Goal: Transaction & Acquisition: Purchase product/service

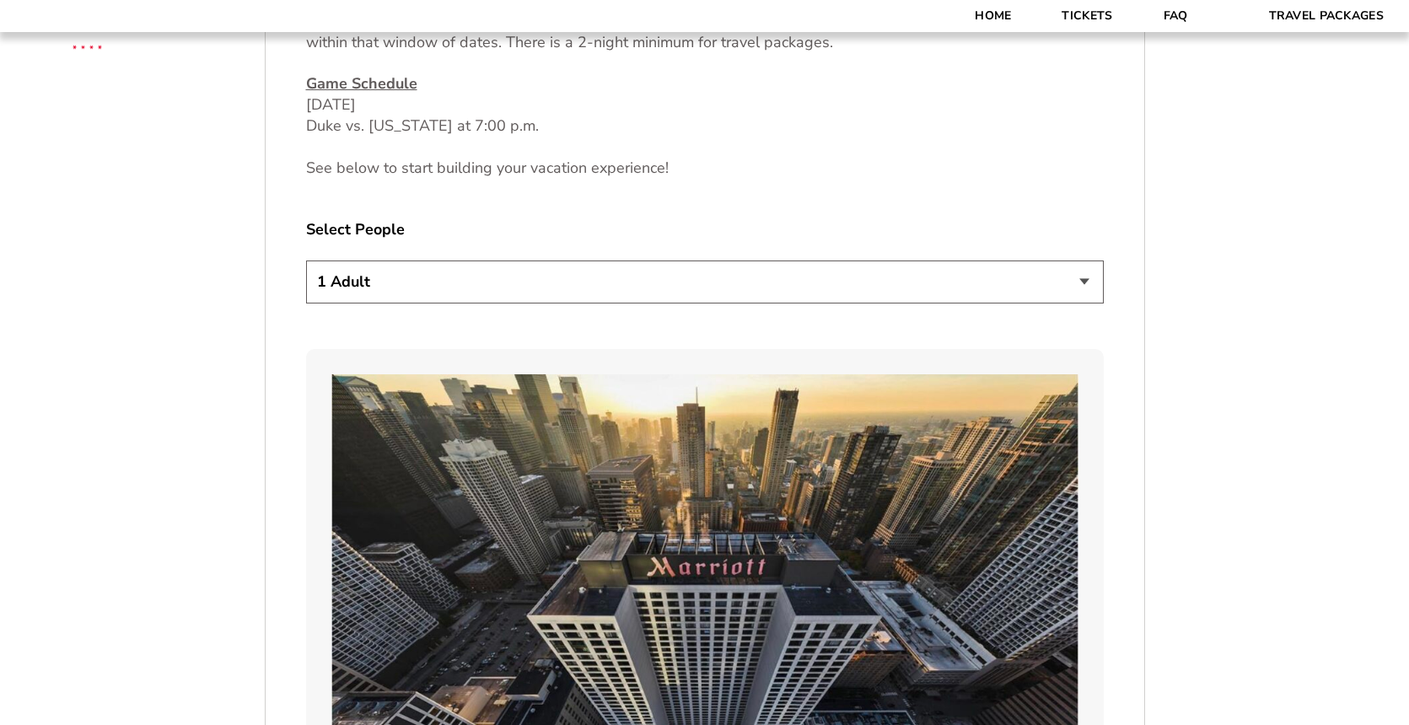
scroll to position [914, 0]
select select "2 Adults"
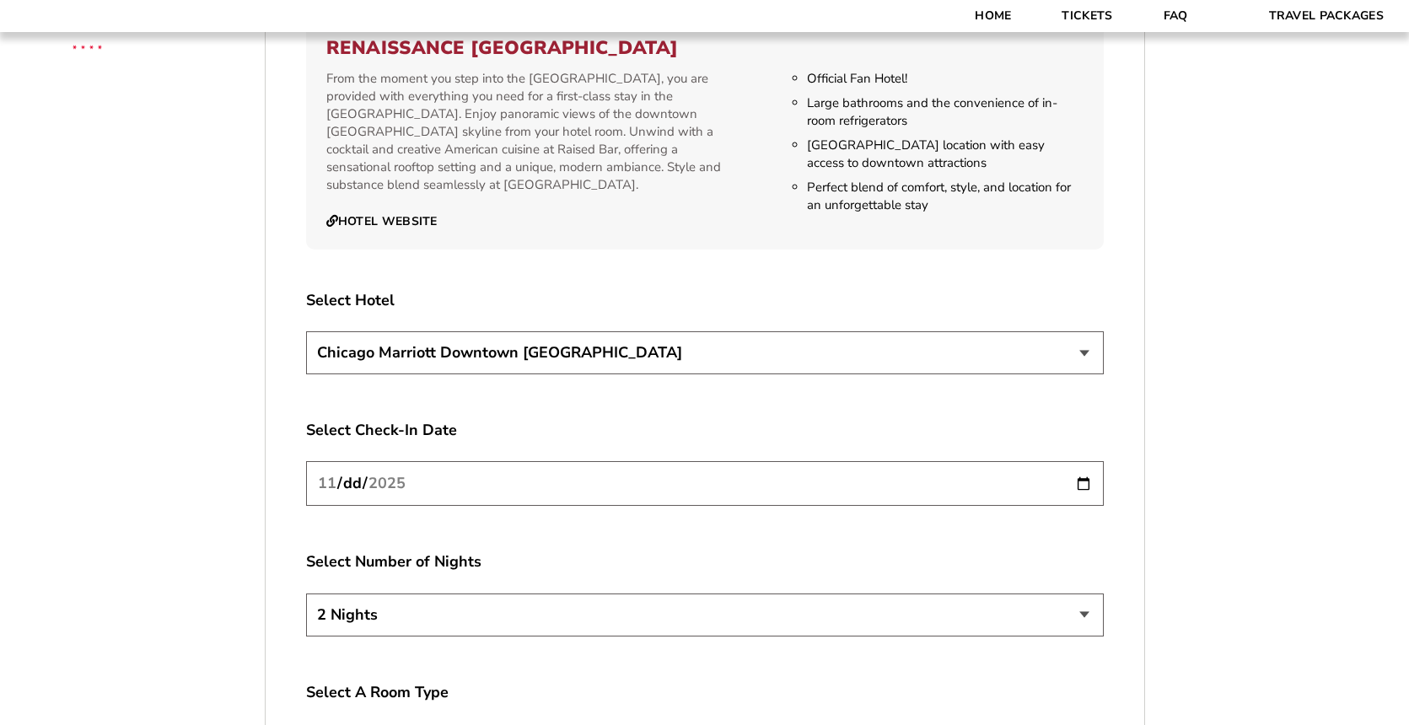
scroll to position [2564, 0]
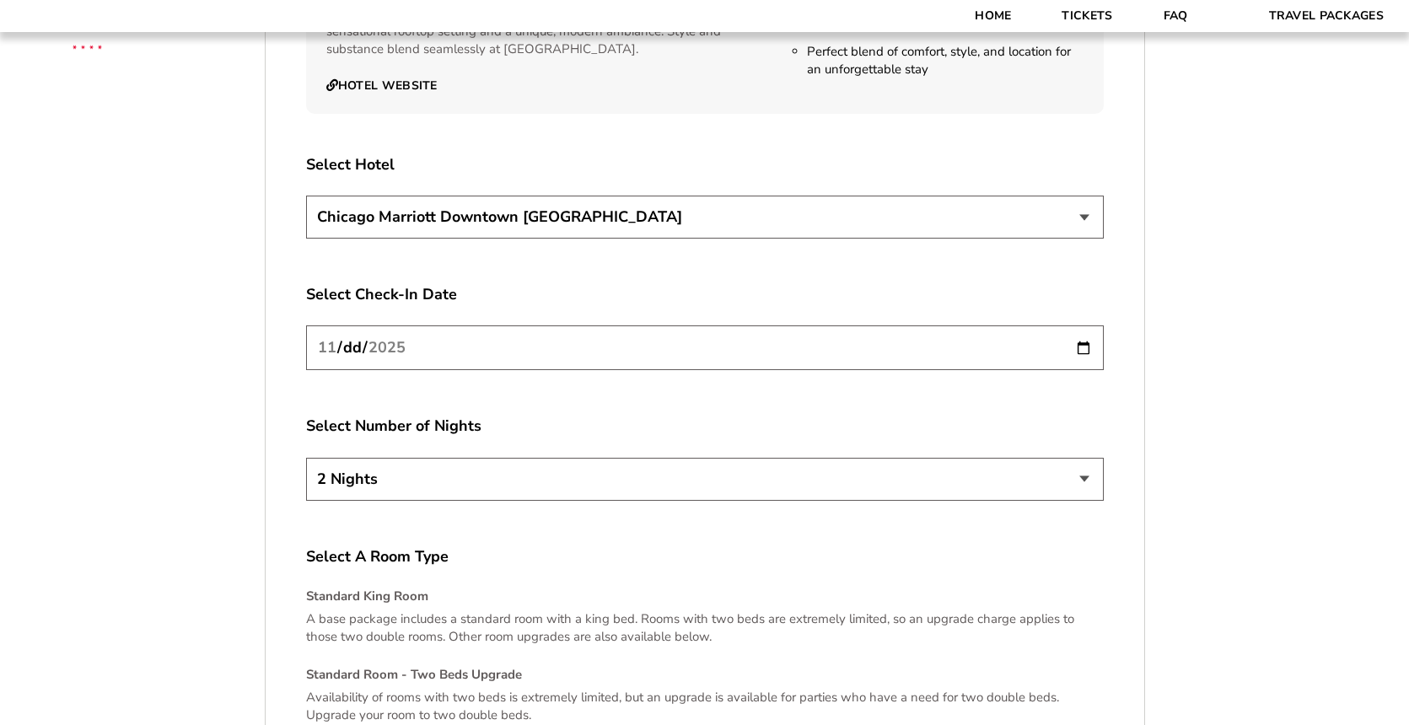
scroll to position [2956, 0]
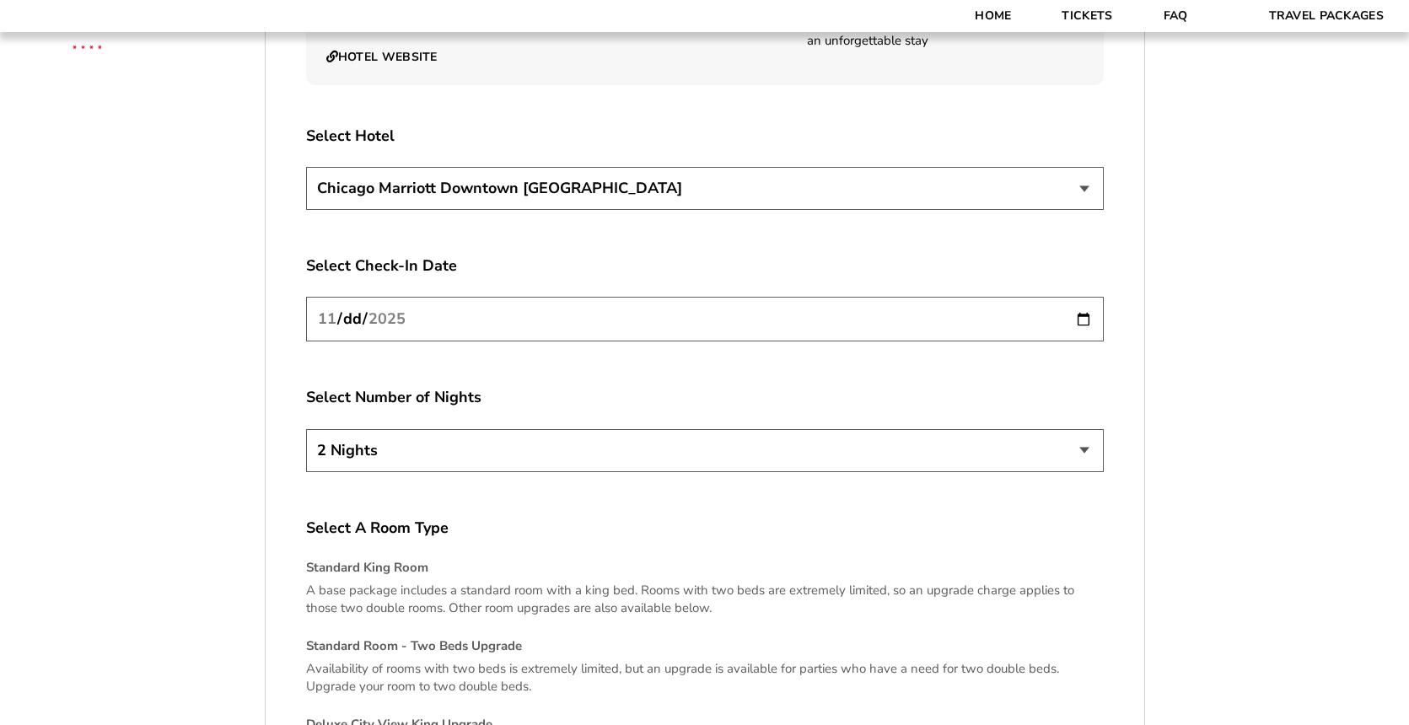
click at [976, 521] on label "Select A Room Type" at bounding box center [704, 528] width 797 height 21
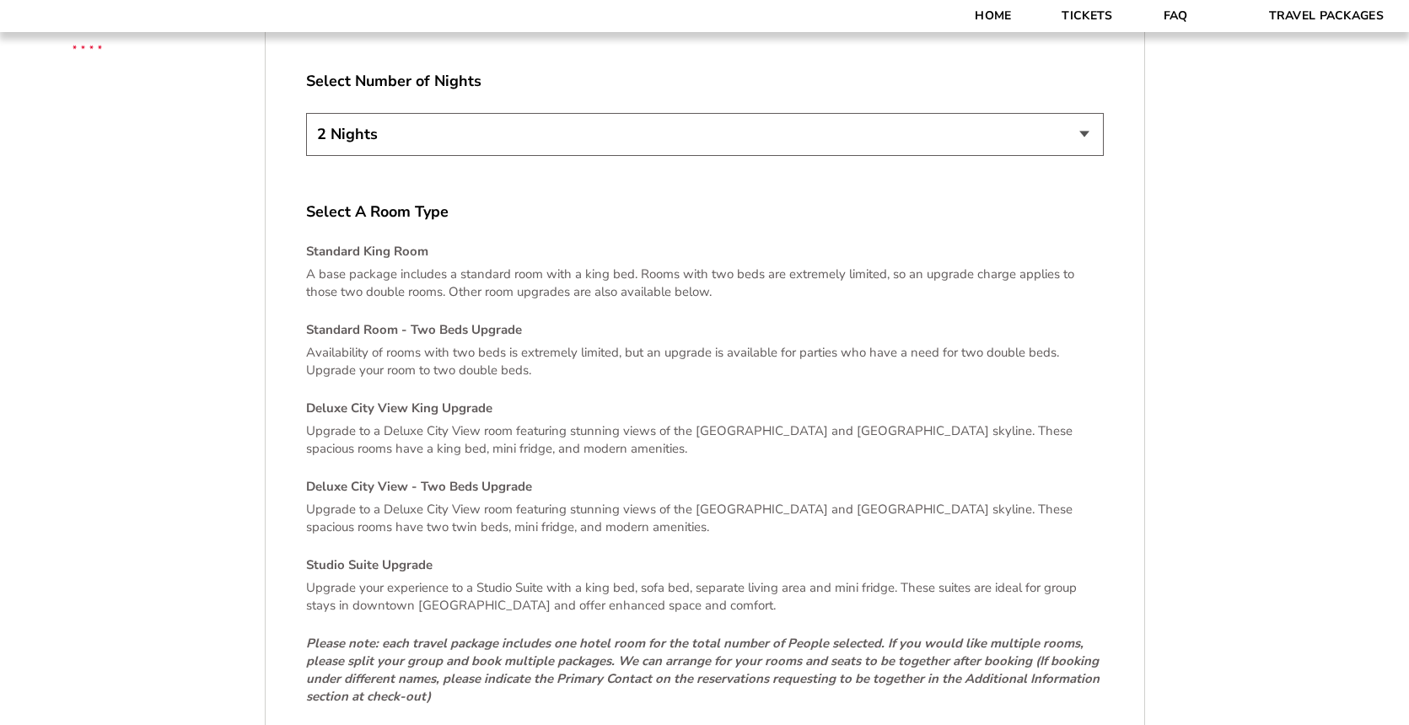
scroll to position [3353, 0]
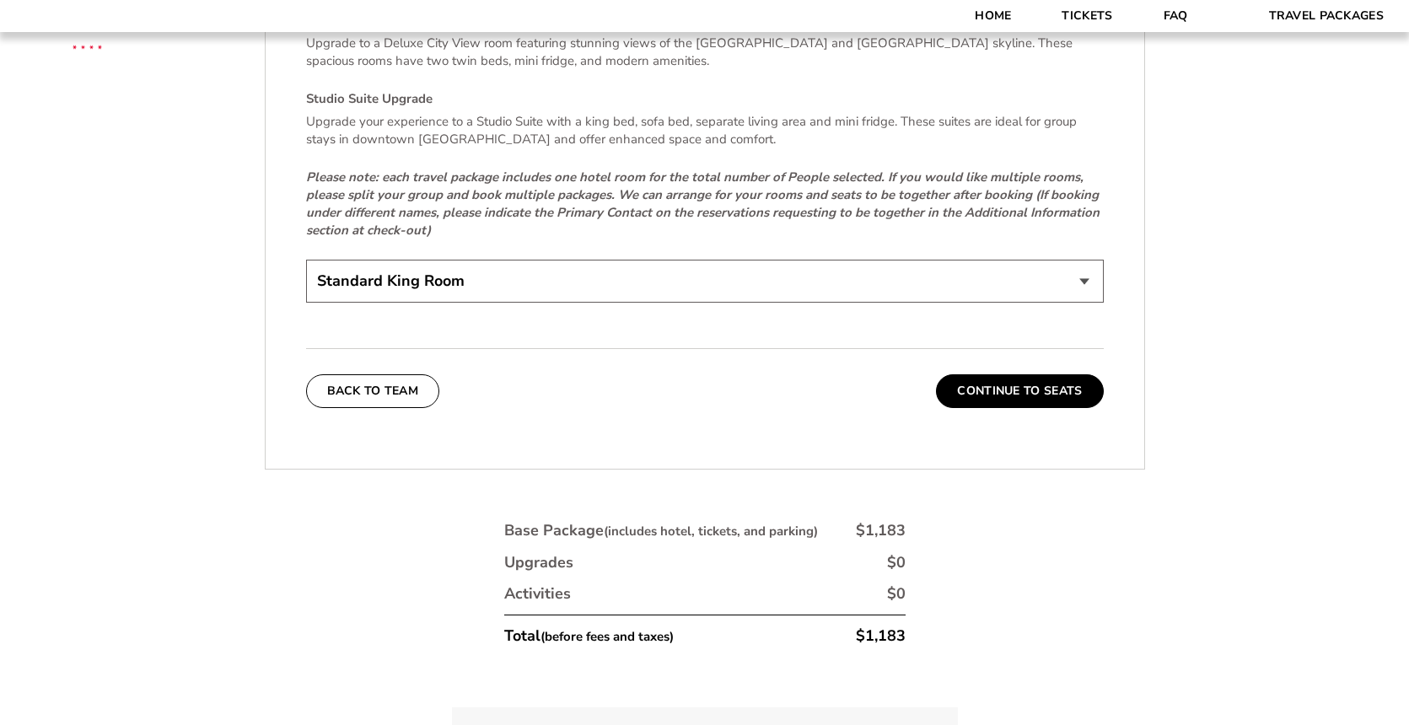
scroll to position [3804, 0]
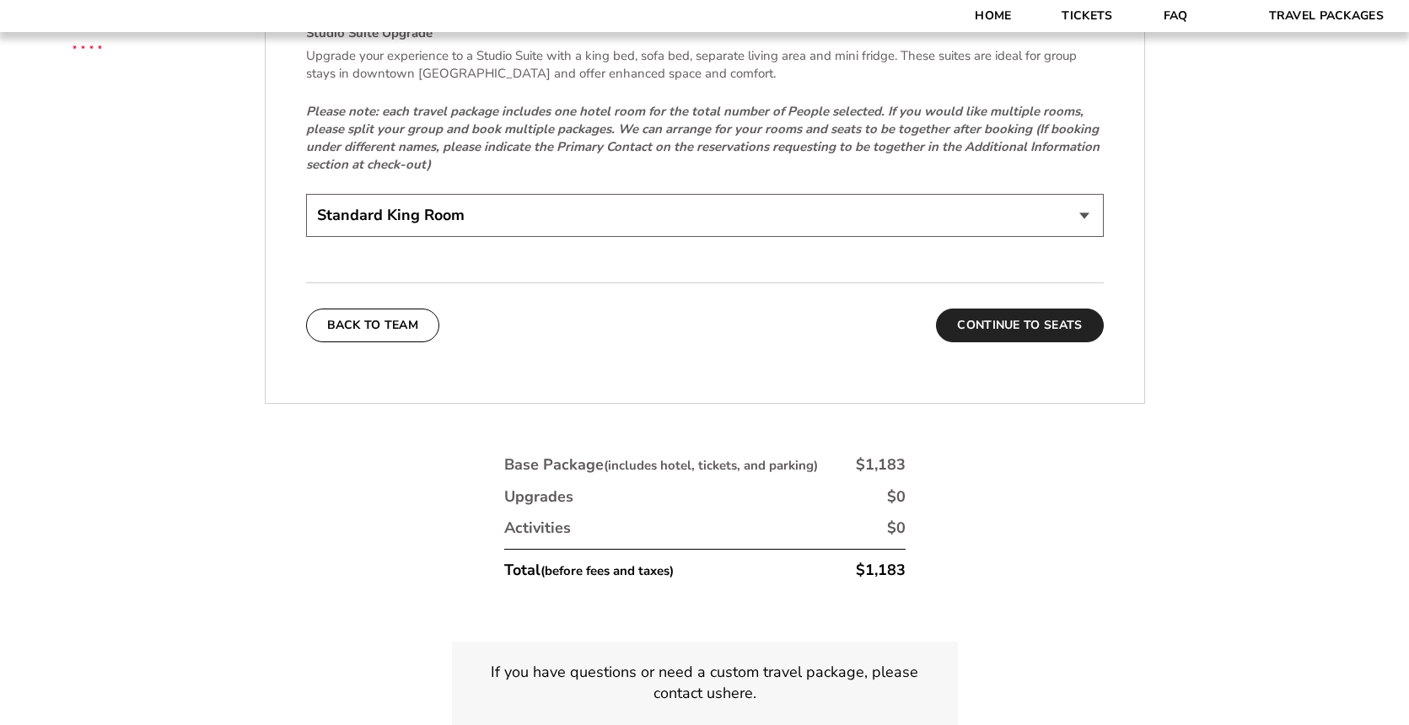
click at [1033, 310] on button "Continue To Seats" at bounding box center [1019, 326] width 167 height 34
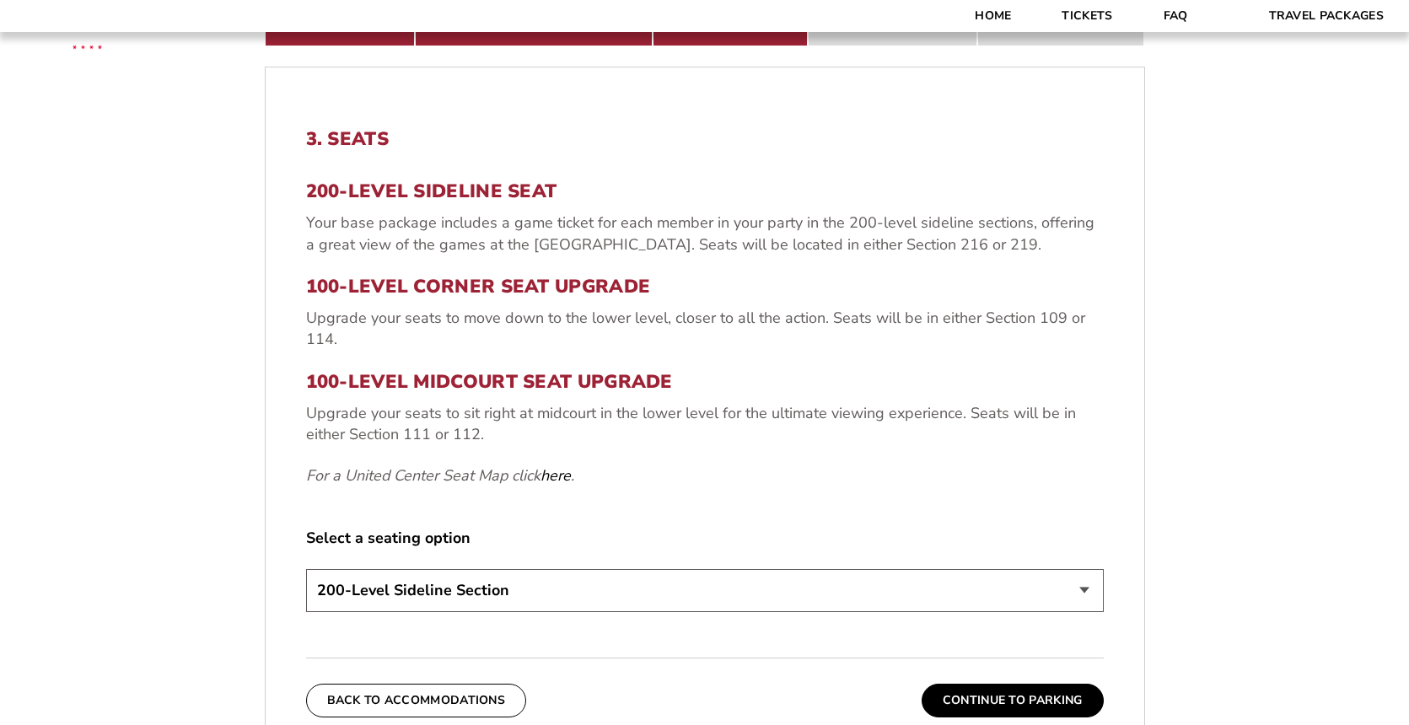
scroll to position [522, 0]
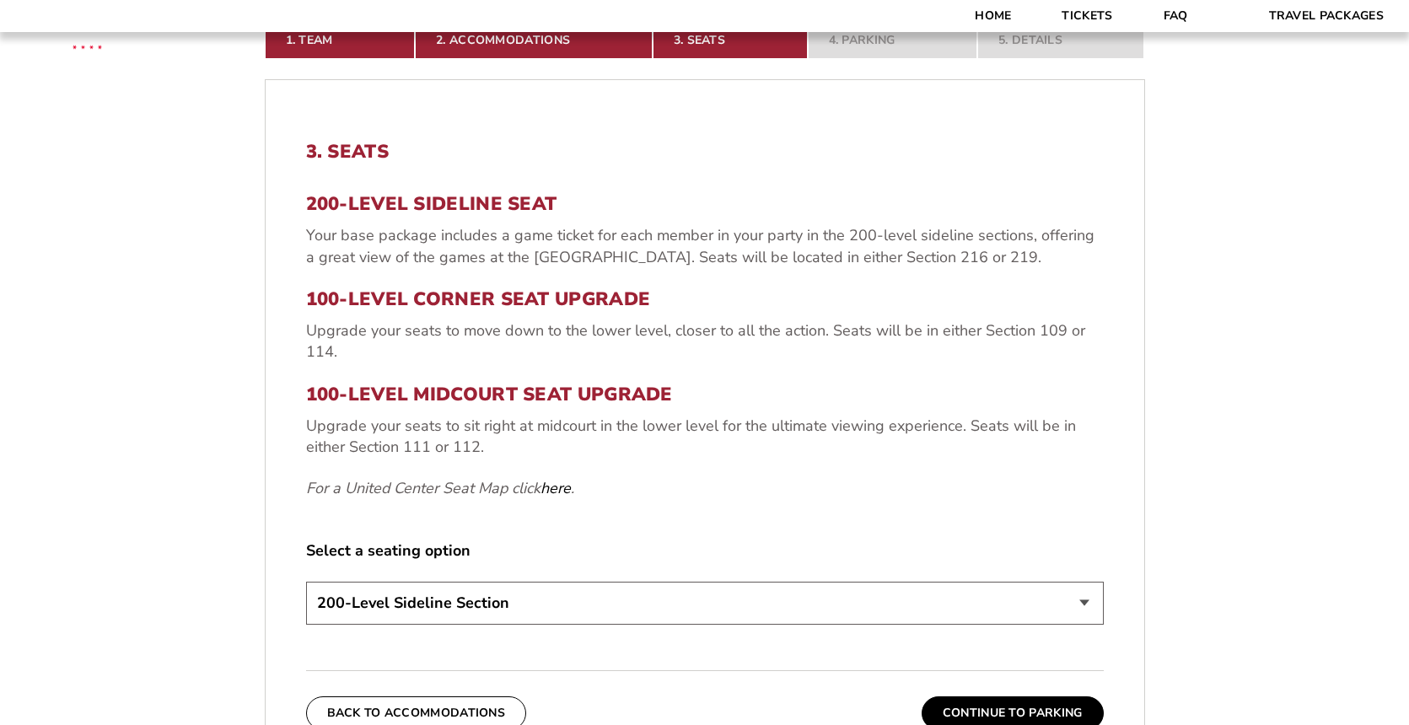
click at [534, 490] on em "For a United Center Seat Map click here ." at bounding box center [440, 488] width 268 height 20
click at [566, 484] on link "here" at bounding box center [555, 488] width 30 height 21
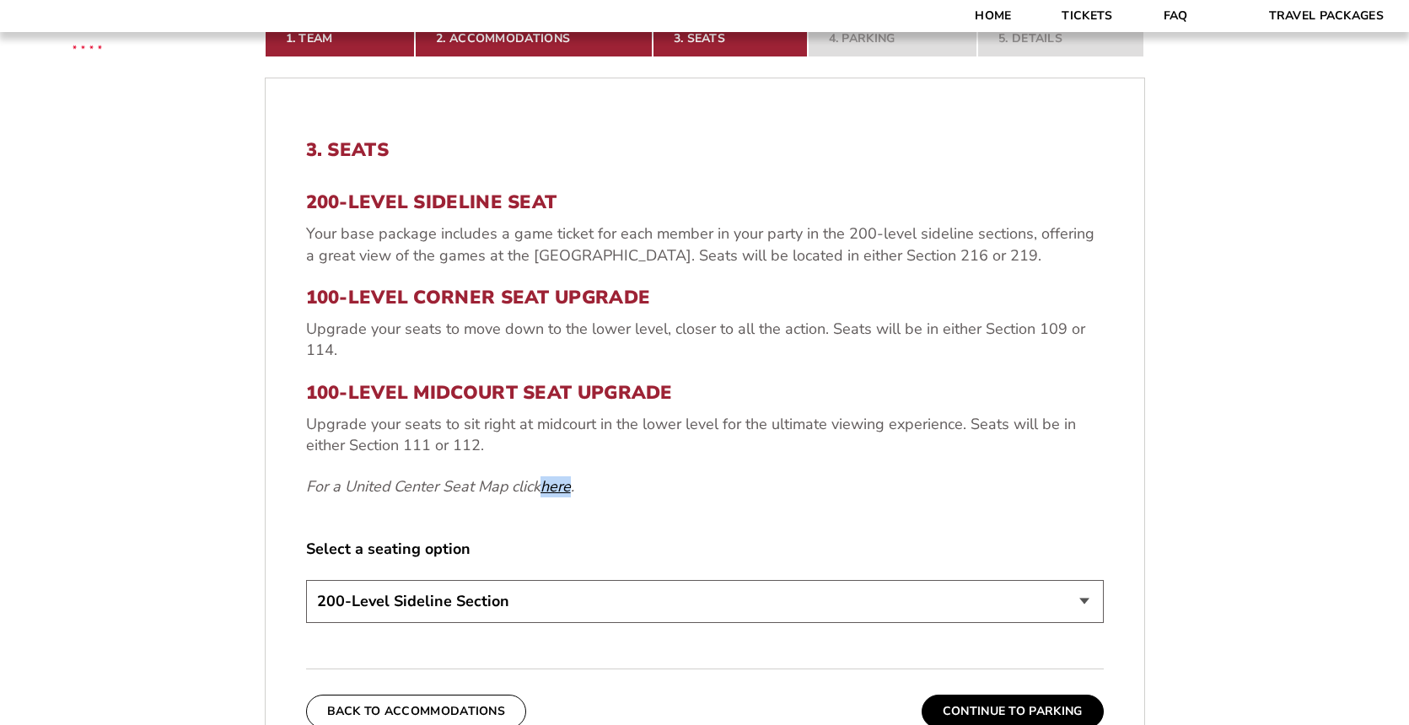
click at [553, 483] on link "here" at bounding box center [555, 486] width 30 height 21
select select "100-Level Midcourt Seat Upgrade"
click at [1265, 575] on form "Arkansas Arkansas Travel Package Duke Duke Travel Package 1. Team 2. Accommodat…" at bounding box center [704, 333] width 1409 height 1715
click at [1216, 609] on form "Arkansas Arkansas Travel Package Duke Duke Travel Package 1. Team 2. Accommodat…" at bounding box center [704, 333] width 1409 height 1715
click at [986, 711] on button "Continue To Parking" at bounding box center [1012, 712] width 182 height 34
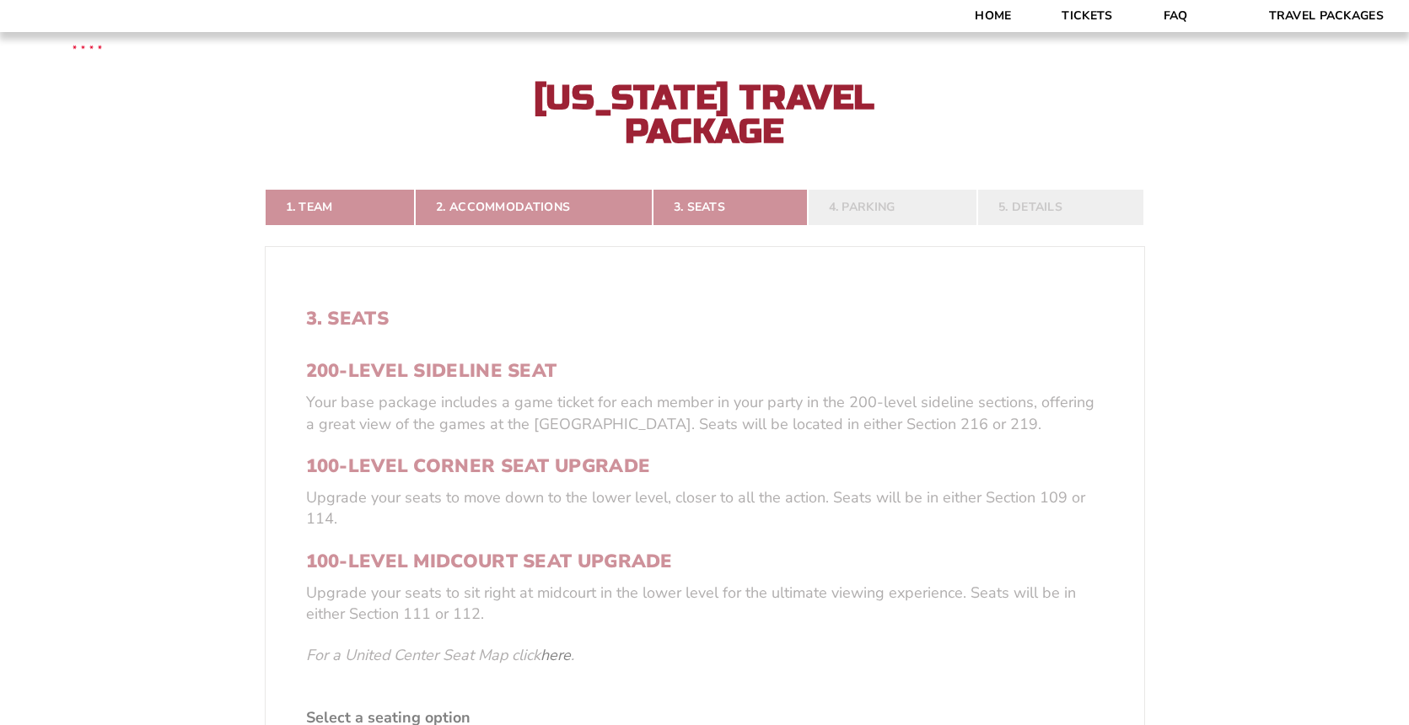
scroll to position [342, 0]
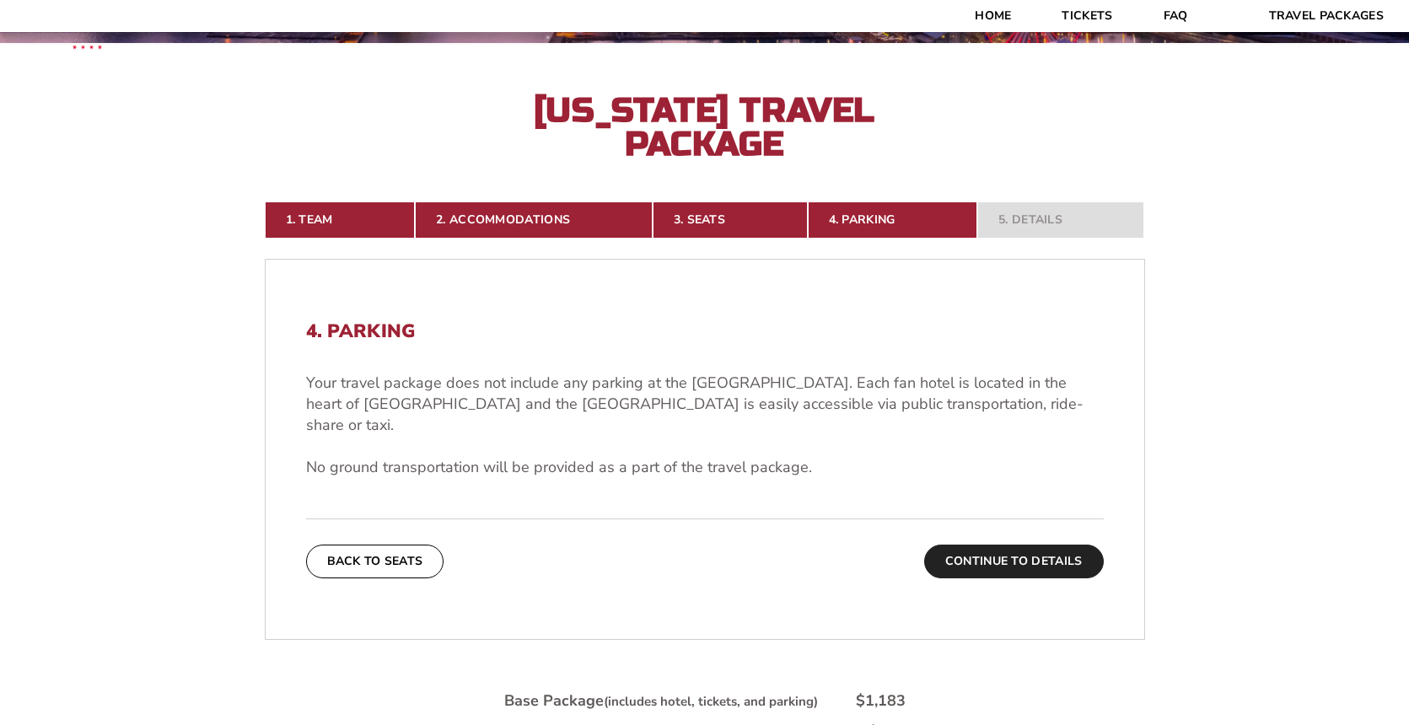
click at [1028, 545] on button "Continue To Details" at bounding box center [1014, 562] width 180 height 34
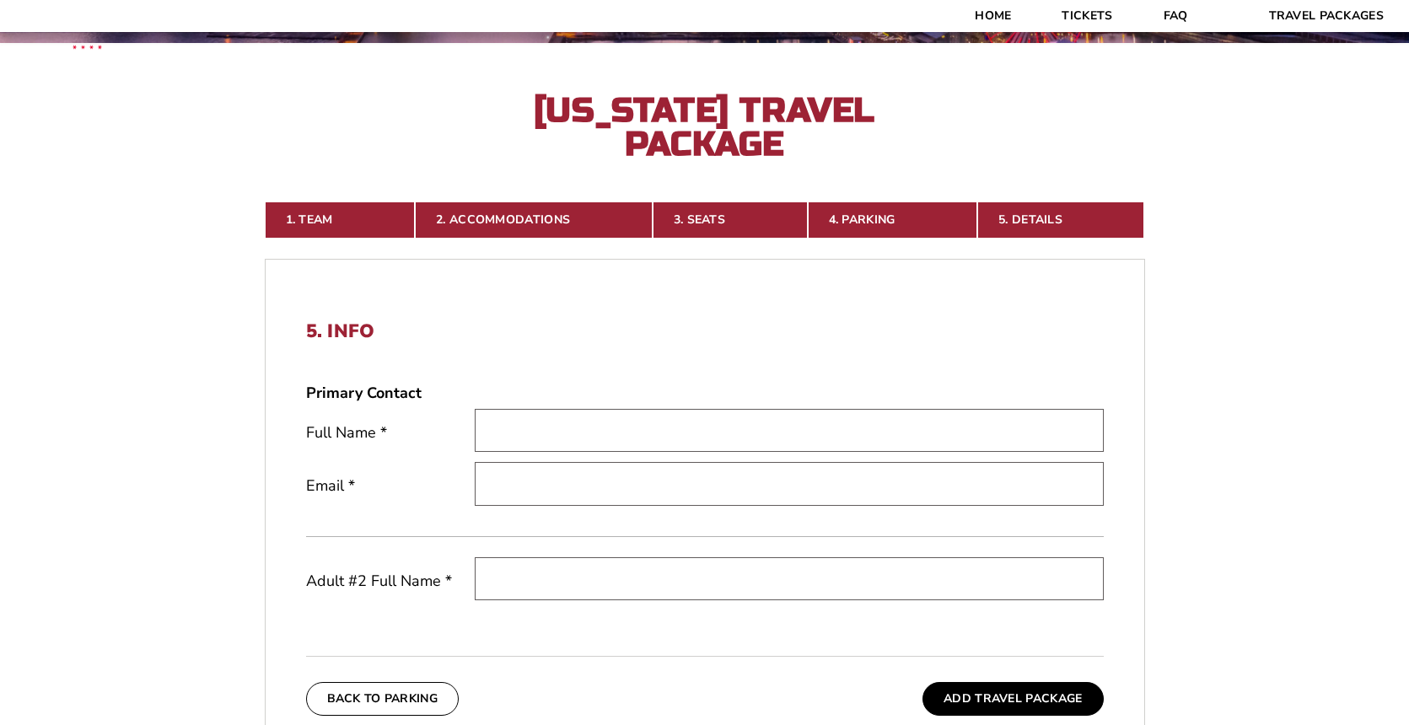
click at [1236, 503] on form "Arkansas Arkansas Travel Package Duke Duke Travel Package 1. Team 2. Accommodat…" at bounding box center [704, 418] width 1409 height 1521
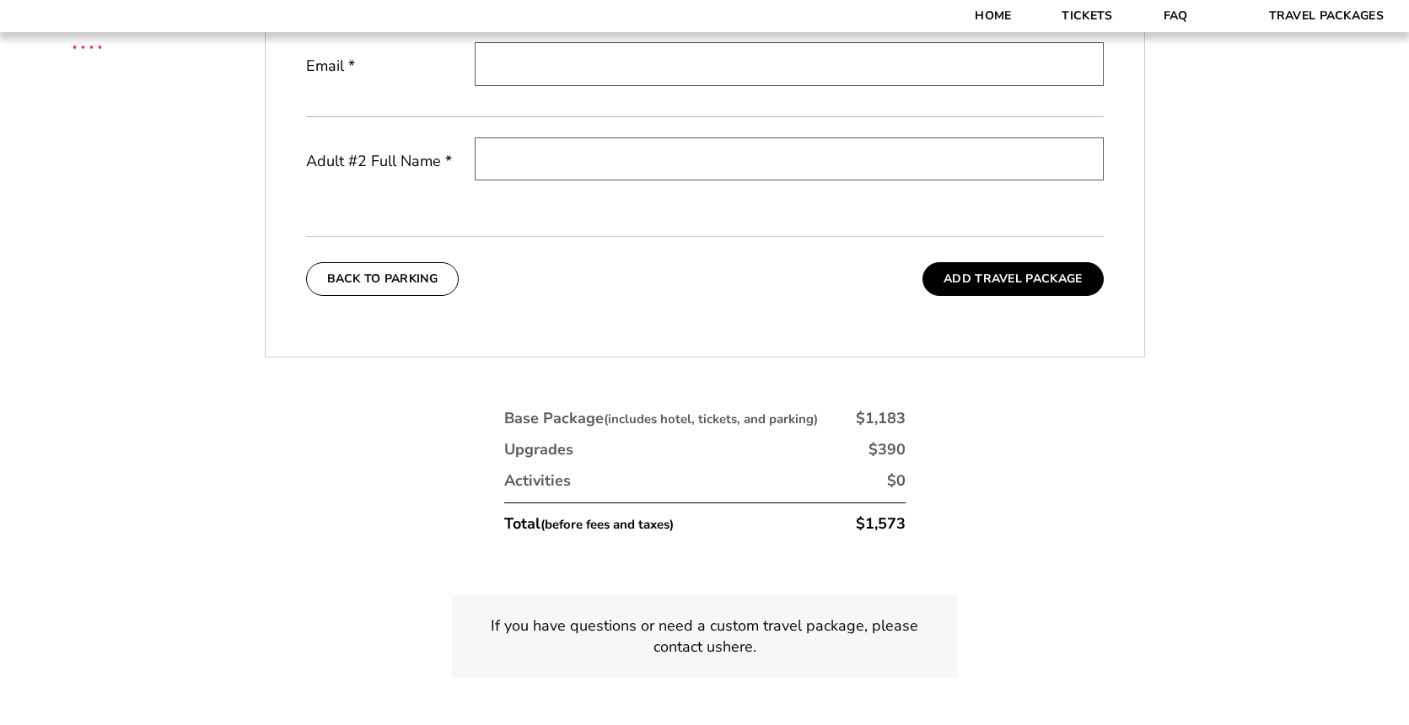
scroll to position [768, 0]
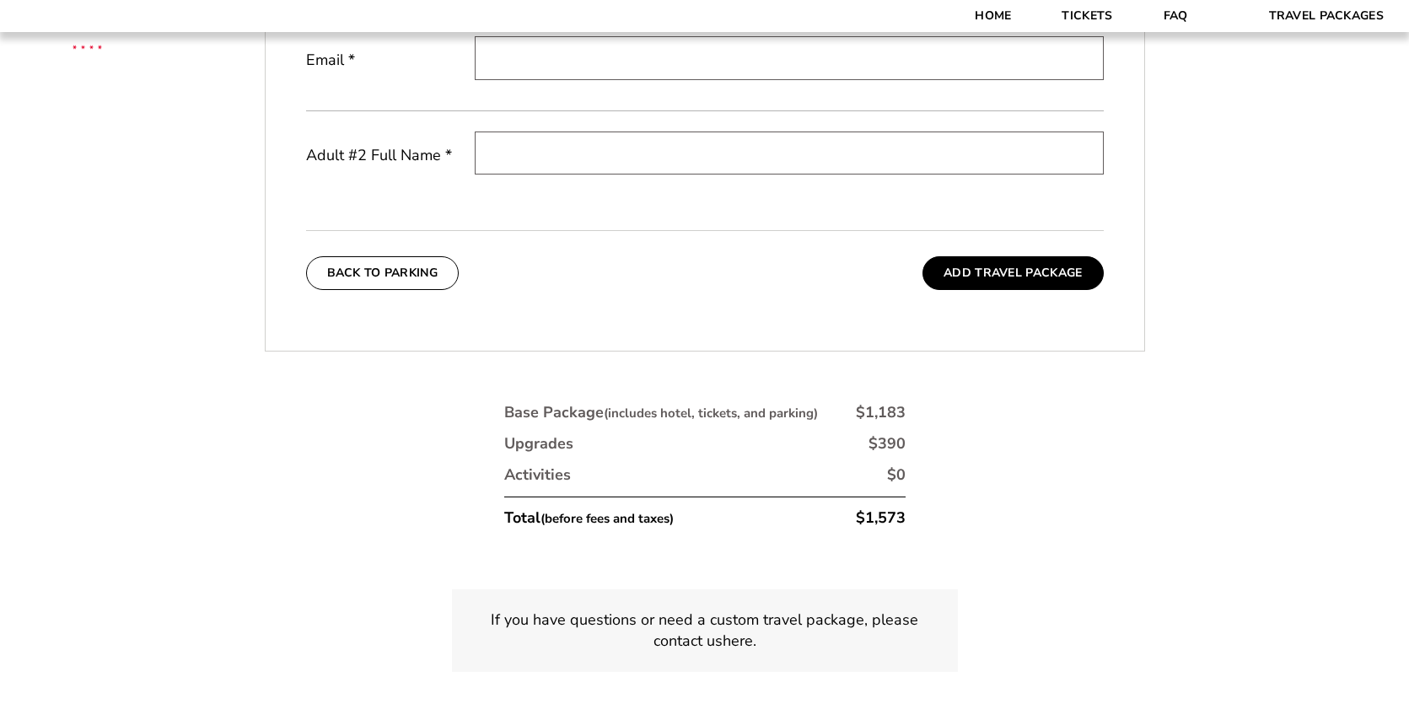
drag, startPoint x: 1403, startPoint y: 470, endPoint x: 1404, endPoint y: 564, distance: 94.4
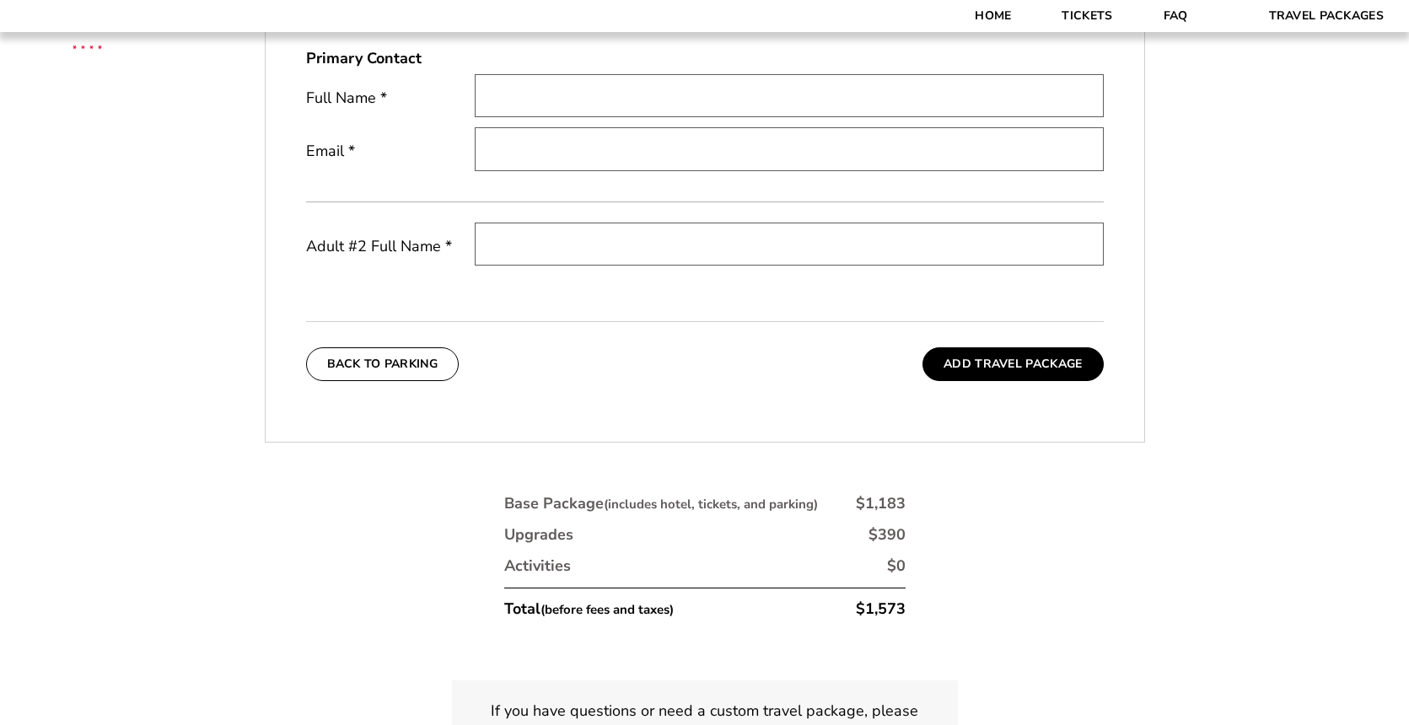
scroll to position [698, 0]
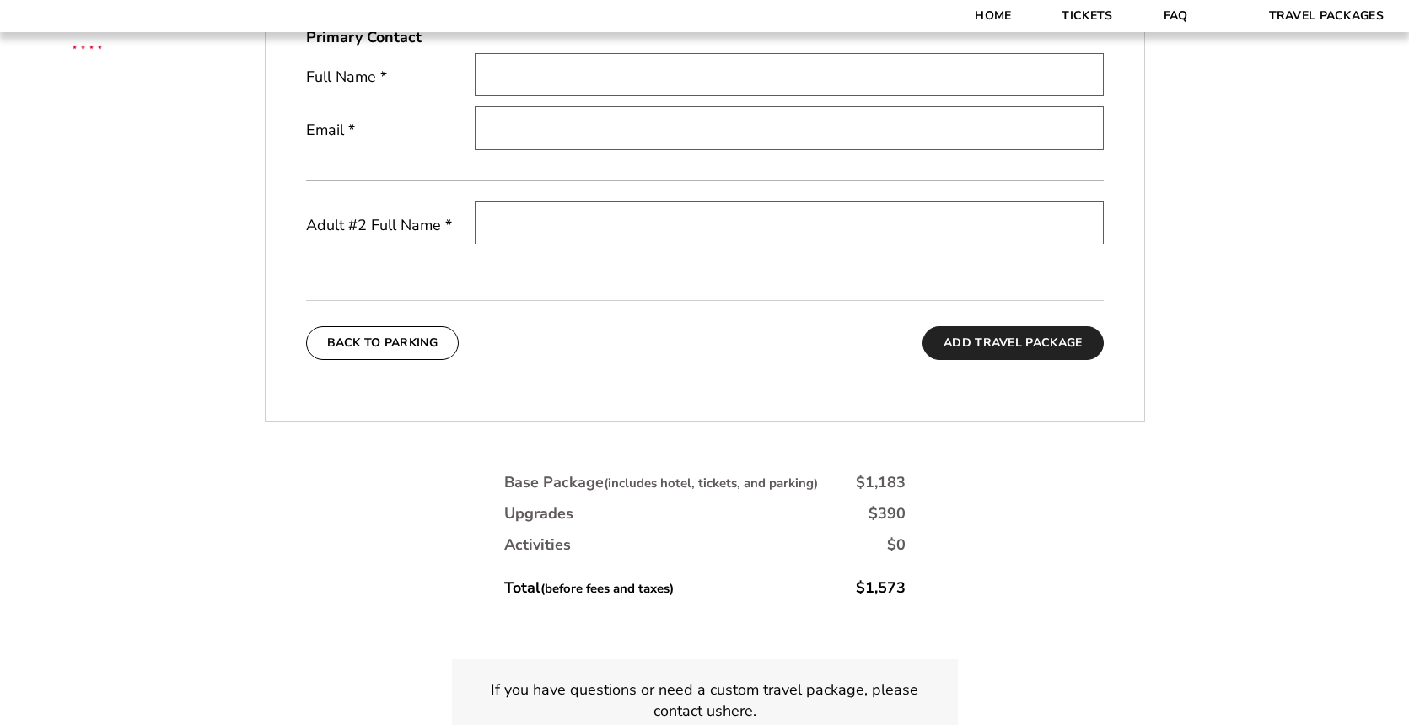
click at [1002, 339] on button "Add Travel Package" at bounding box center [1012, 343] width 180 height 34
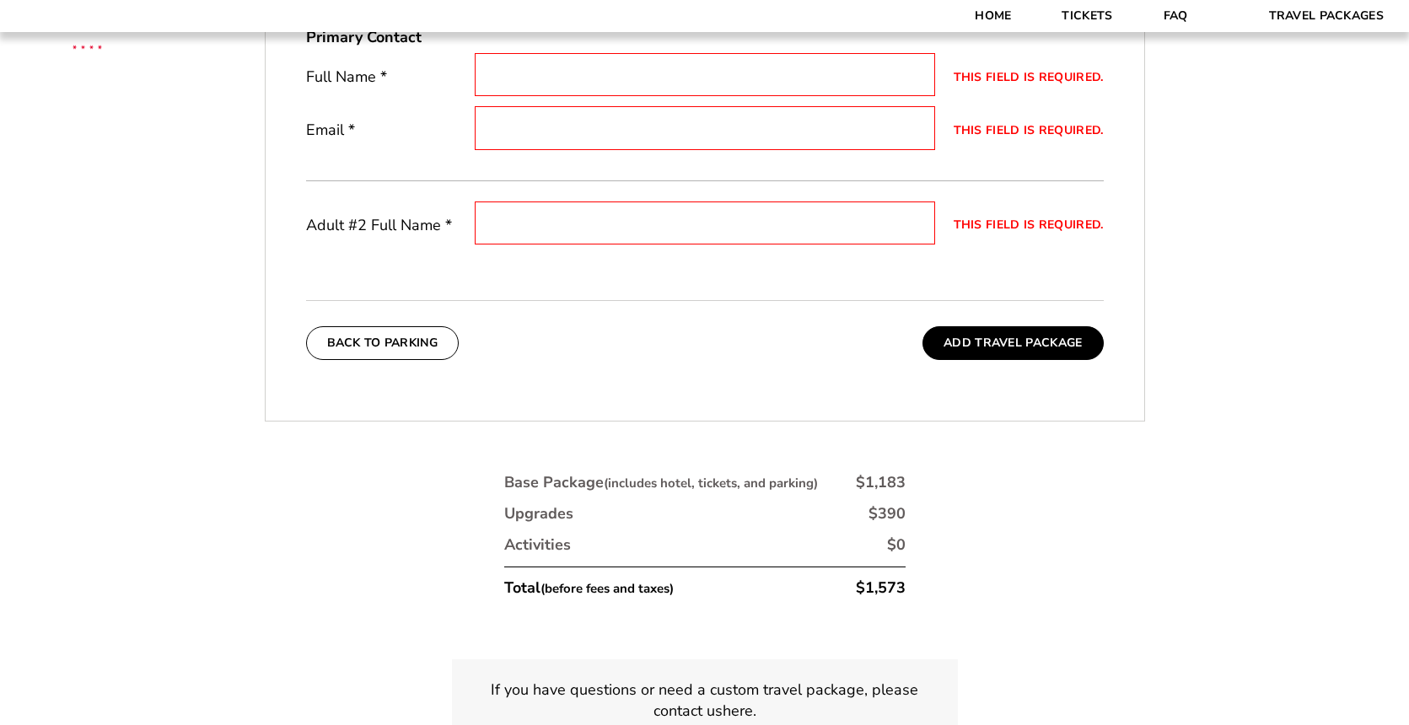
click at [1171, 345] on div "1. Team 2. Accommodations 3. Seats 4. Parking 5. Details 1. Team Select Your Te…" at bounding box center [704, 314] width 961 height 1018
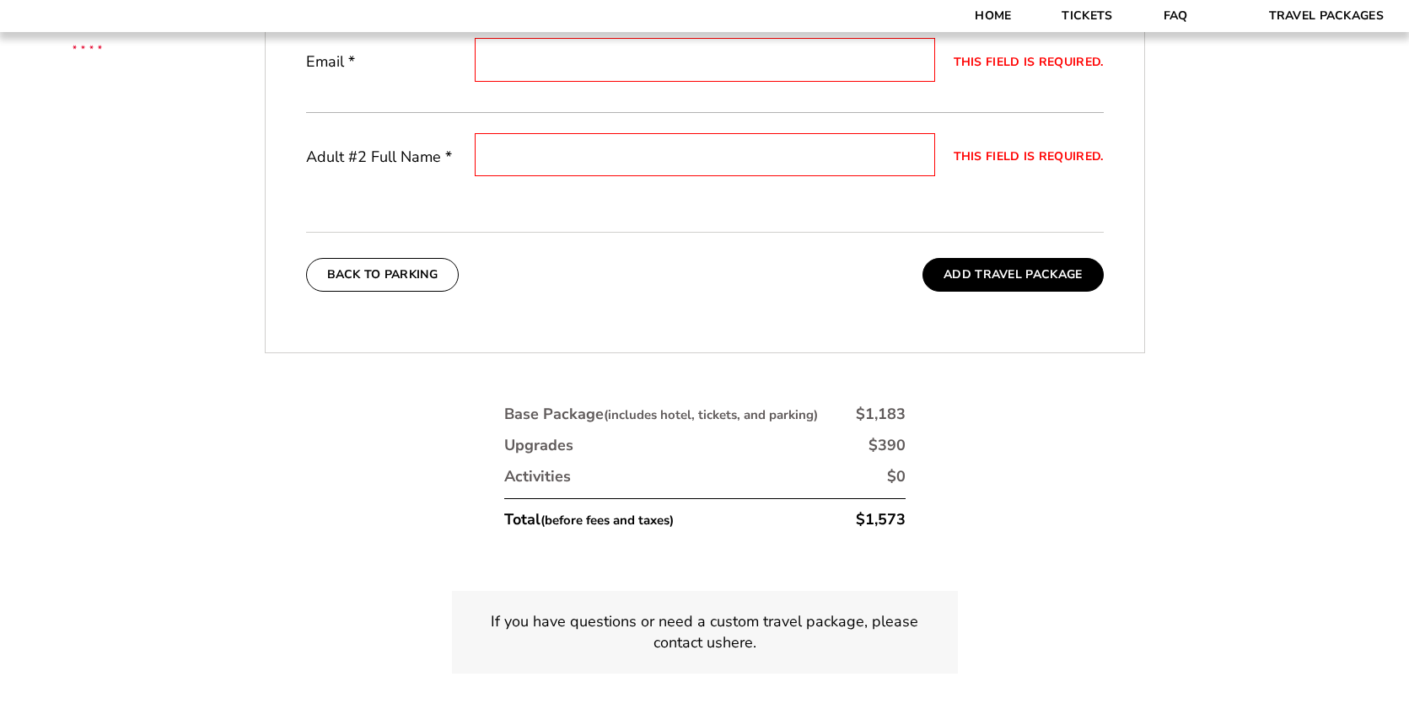
scroll to position [784, 0]
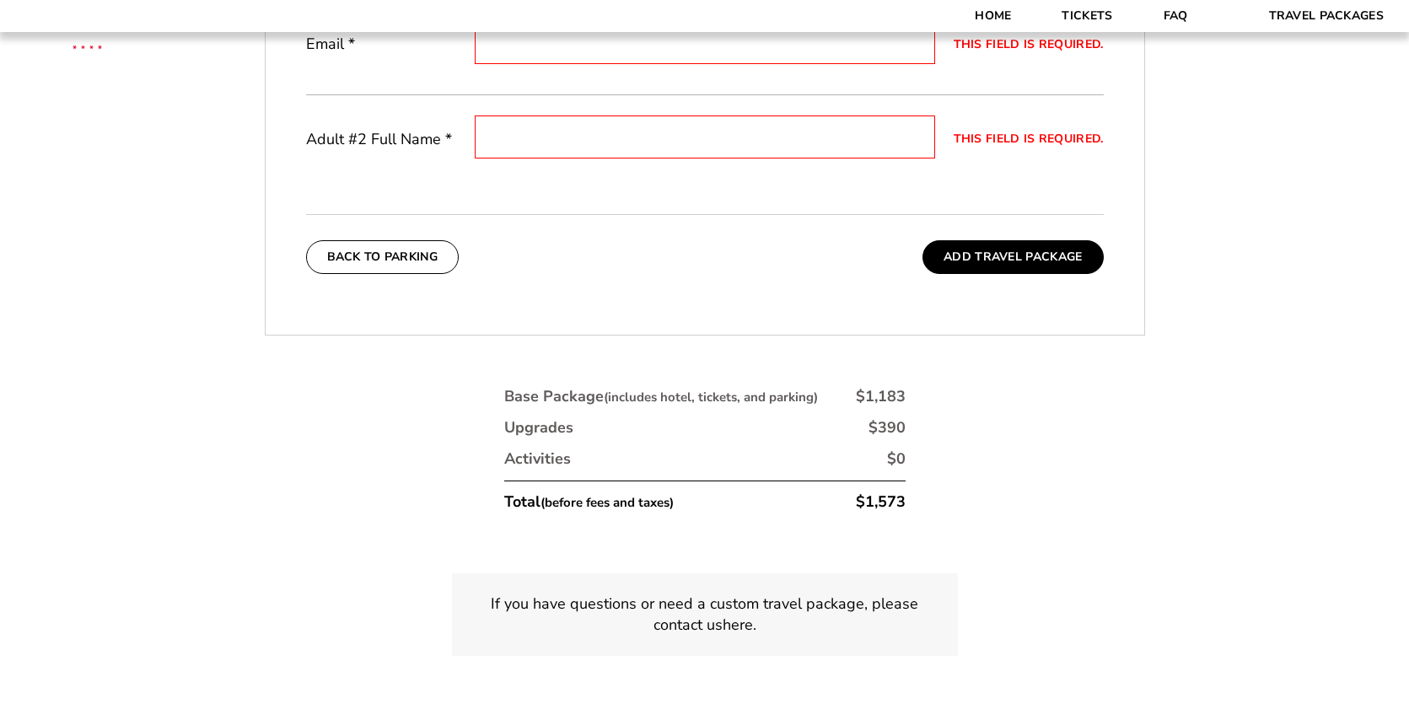
click at [1045, 196] on div "5. Info Primary Contact Full Name * This field is required. Email * This field …" at bounding box center [705, 76] width 878 height 476
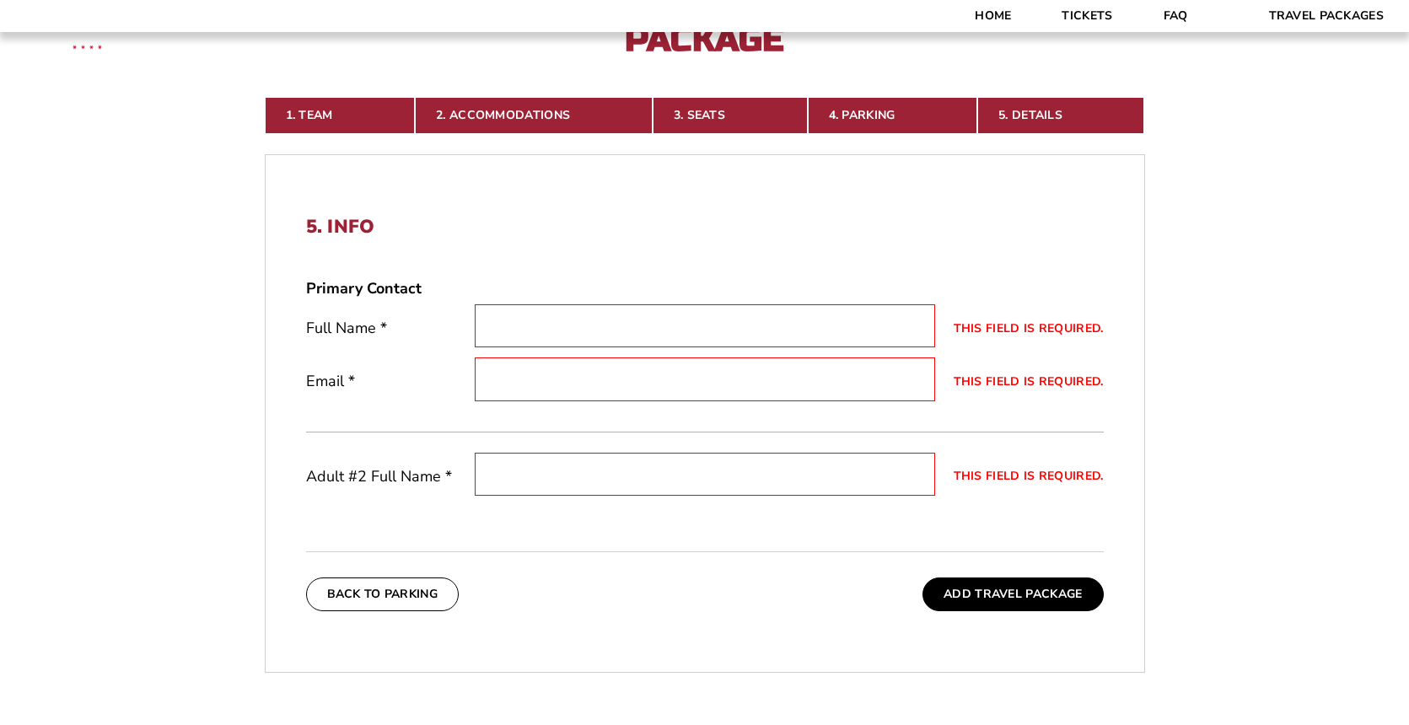
scroll to position [443, 0]
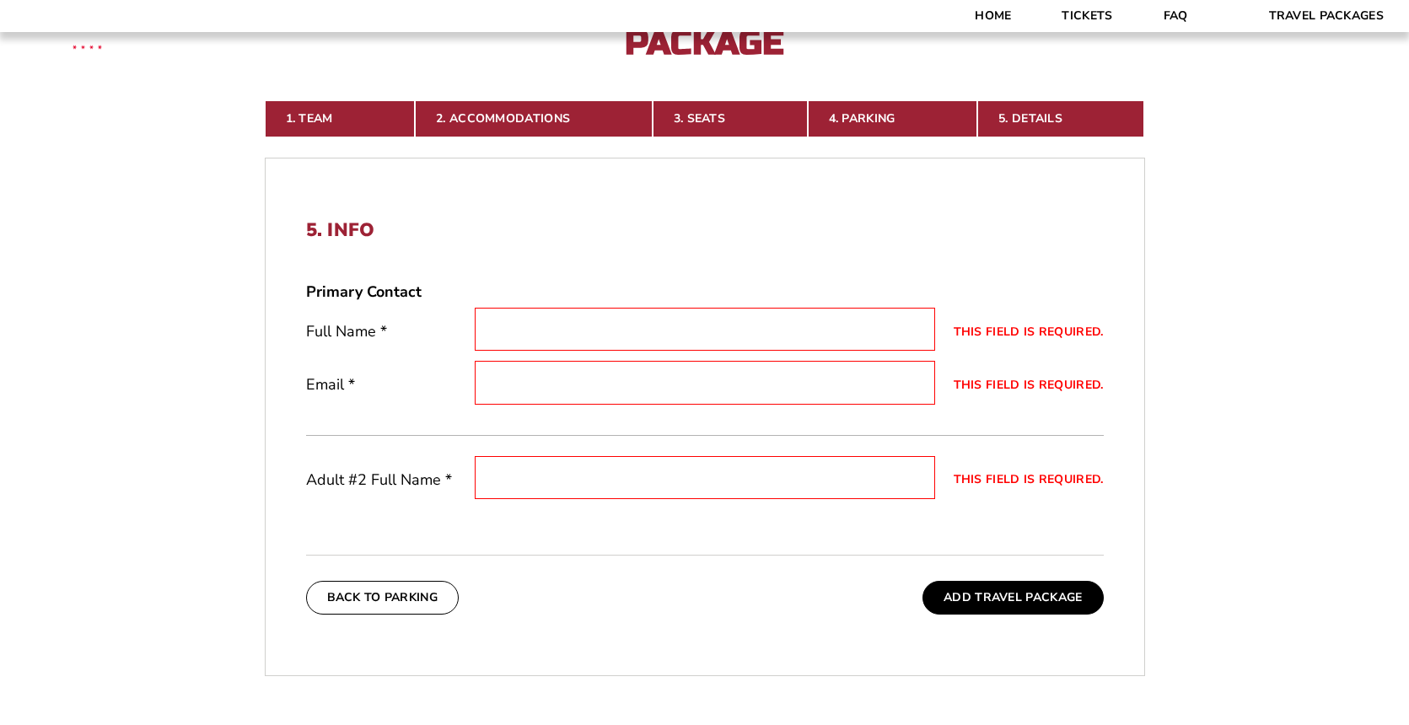
click at [495, 336] on input "This field is required." at bounding box center [705, 329] width 460 height 43
type input "a"
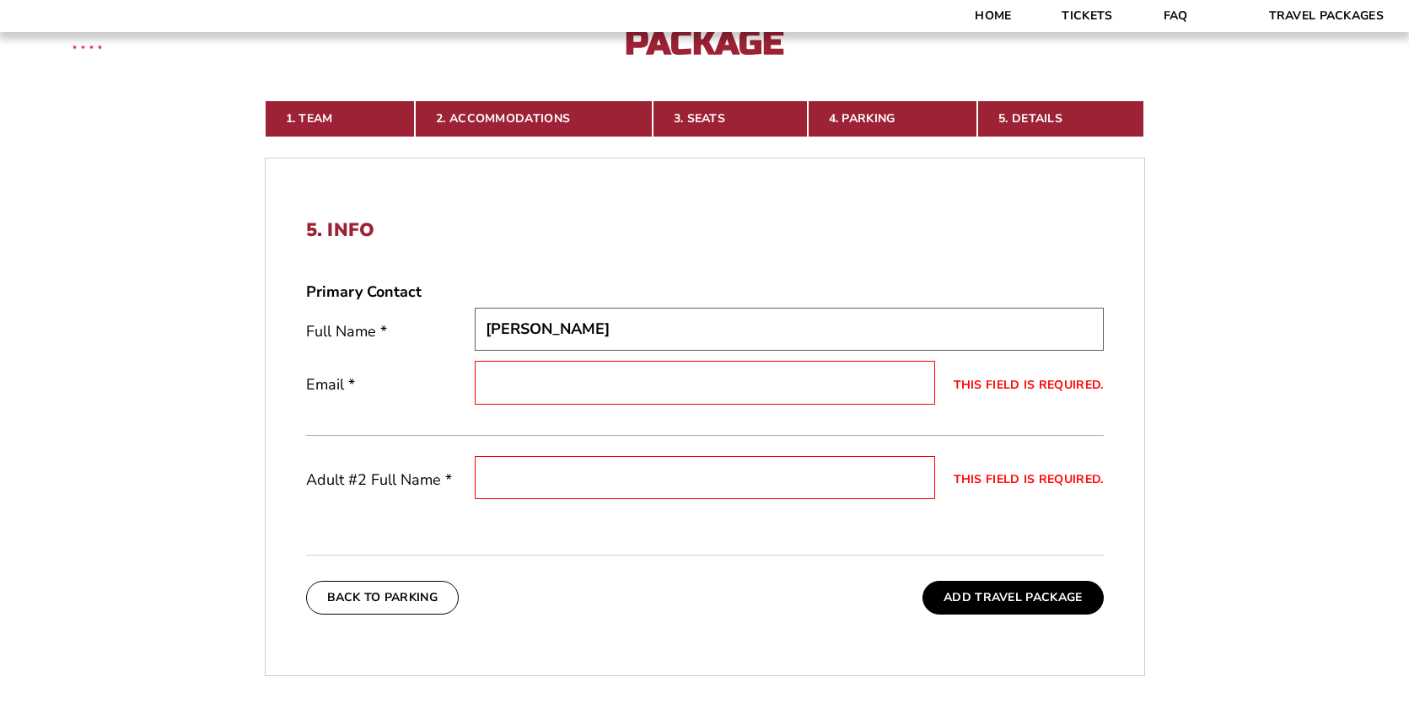
type input "[PERSON_NAME]"
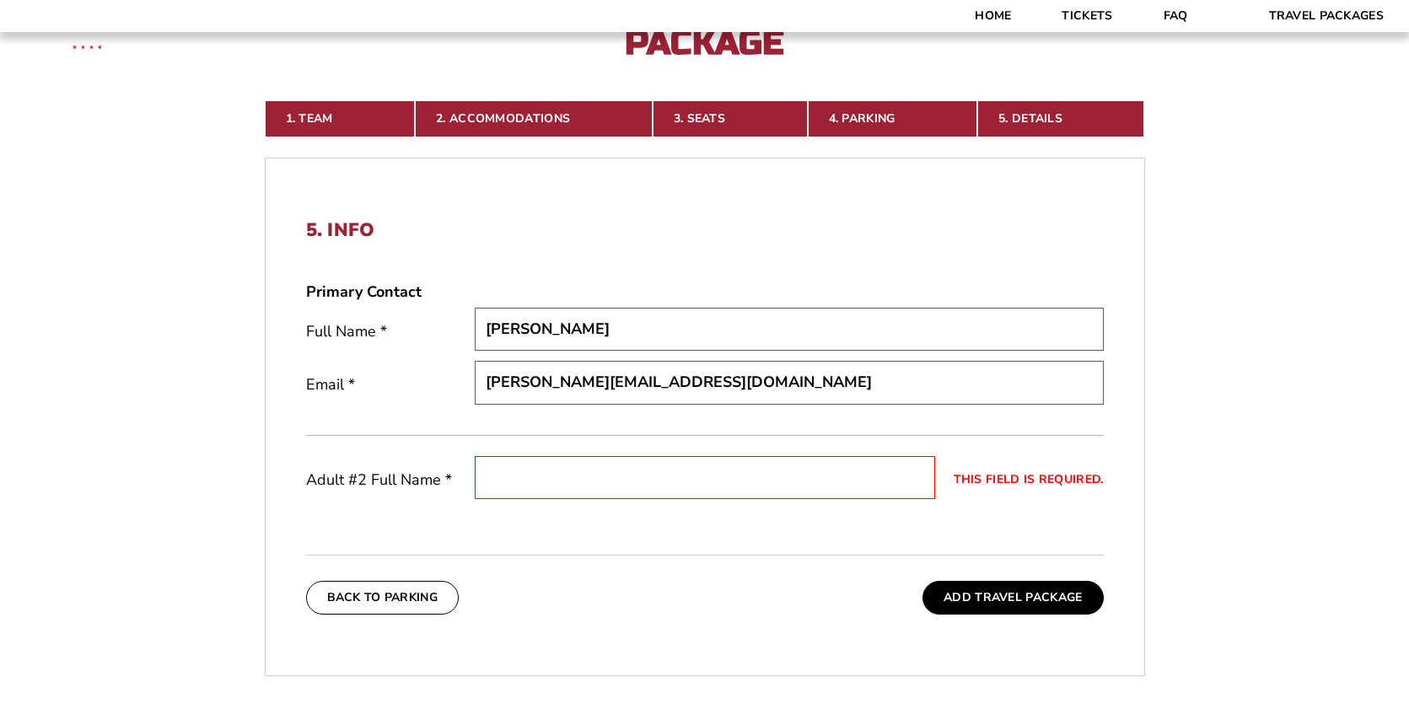
type input "[PERSON_NAME][EMAIL_ADDRESS][DOMAIN_NAME]"
click at [506, 481] on input "This field is required." at bounding box center [705, 477] width 460 height 43
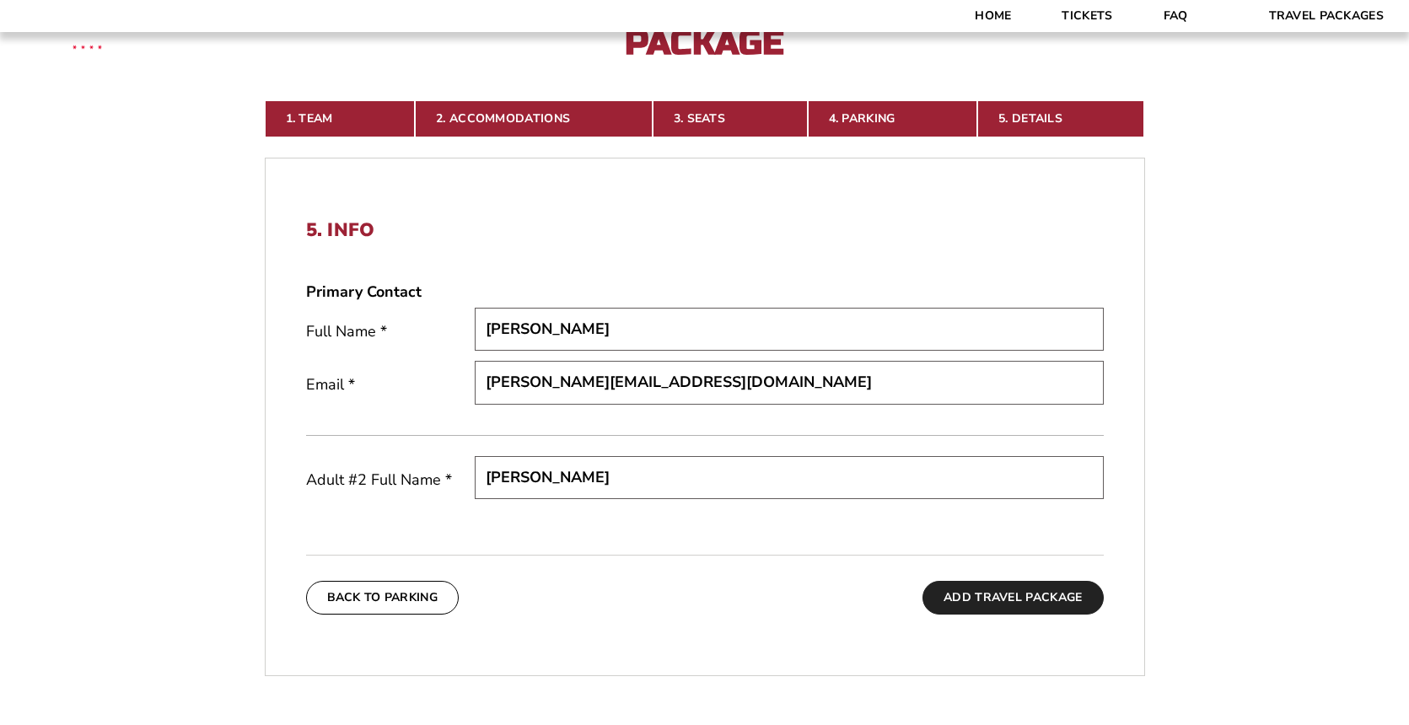
type input "[PERSON_NAME]"
click at [1004, 594] on button "Add Travel Package" at bounding box center [1012, 598] width 180 height 34
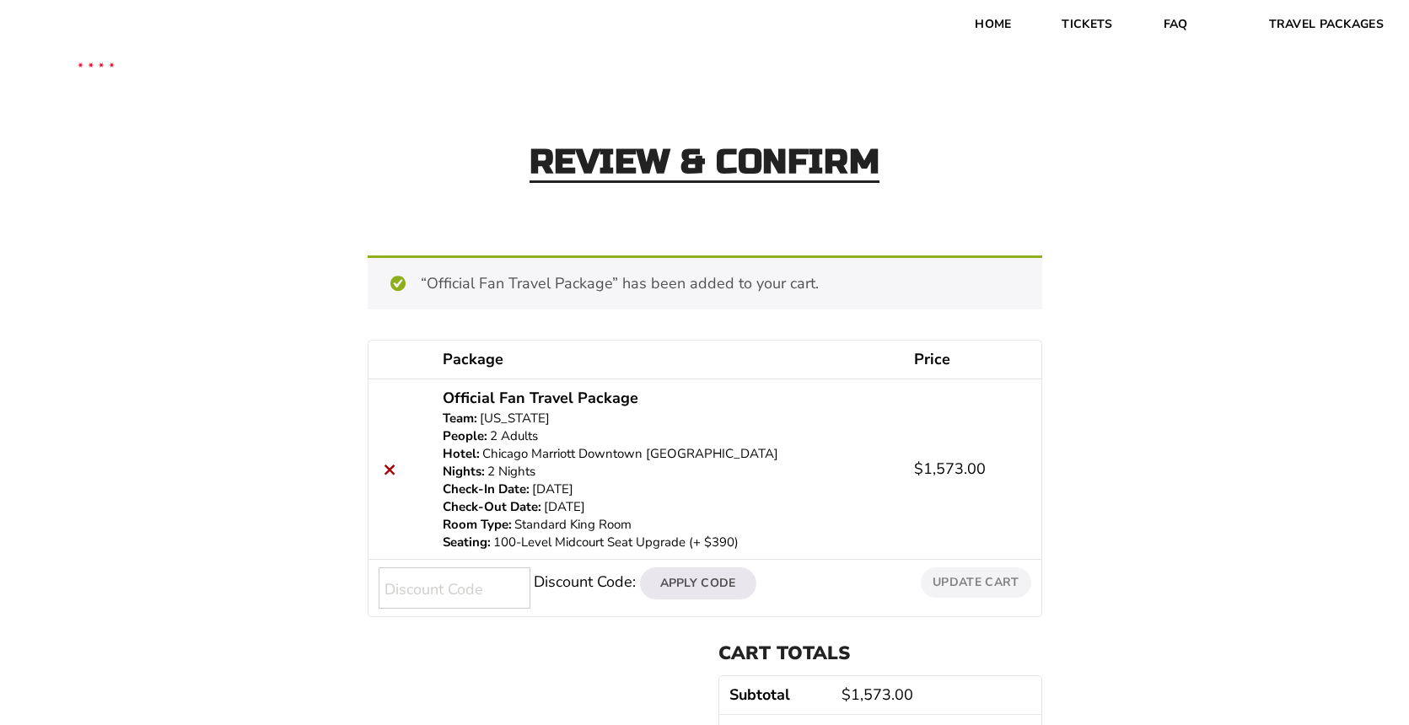
scroll to position [2, 0]
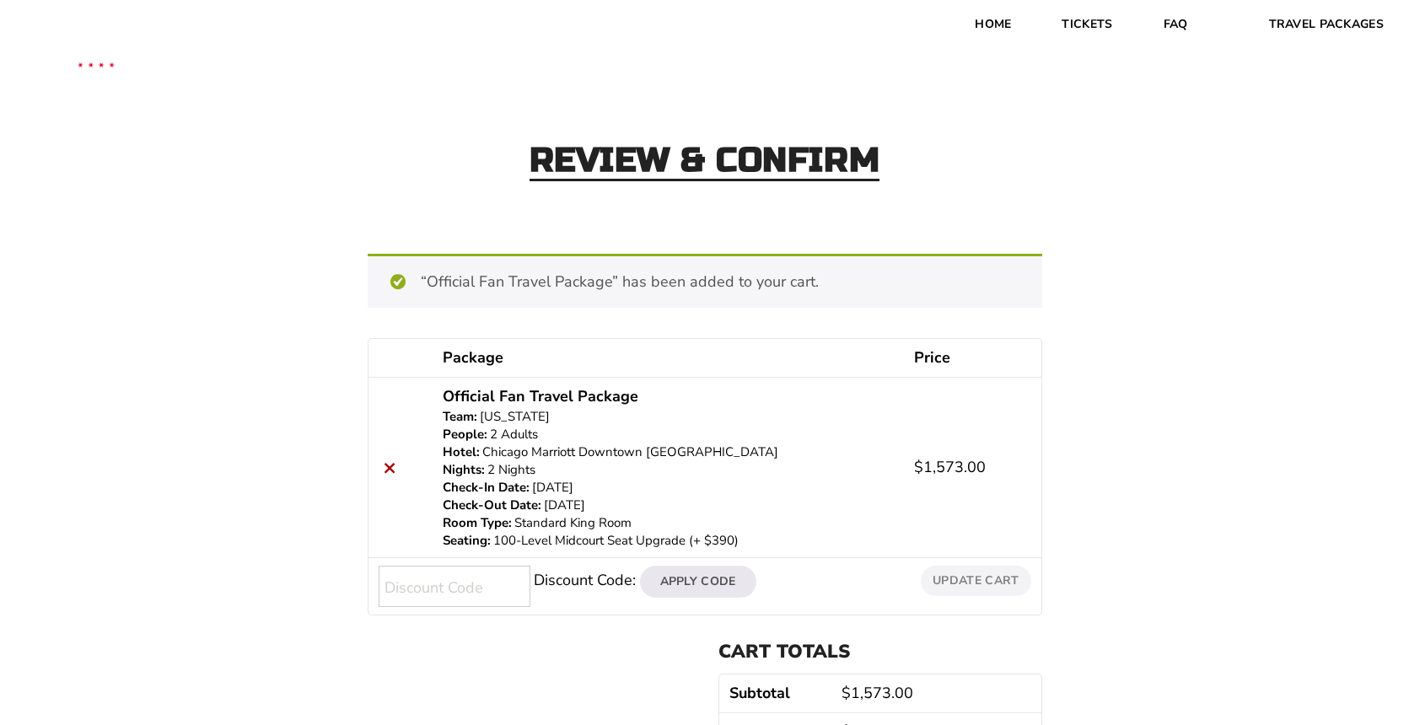
click at [1140, 521] on div "Review & Confirm “Official Fan Travel Package” has been added to your cart. Con…" at bounding box center [704, 451] width 1409 height 760
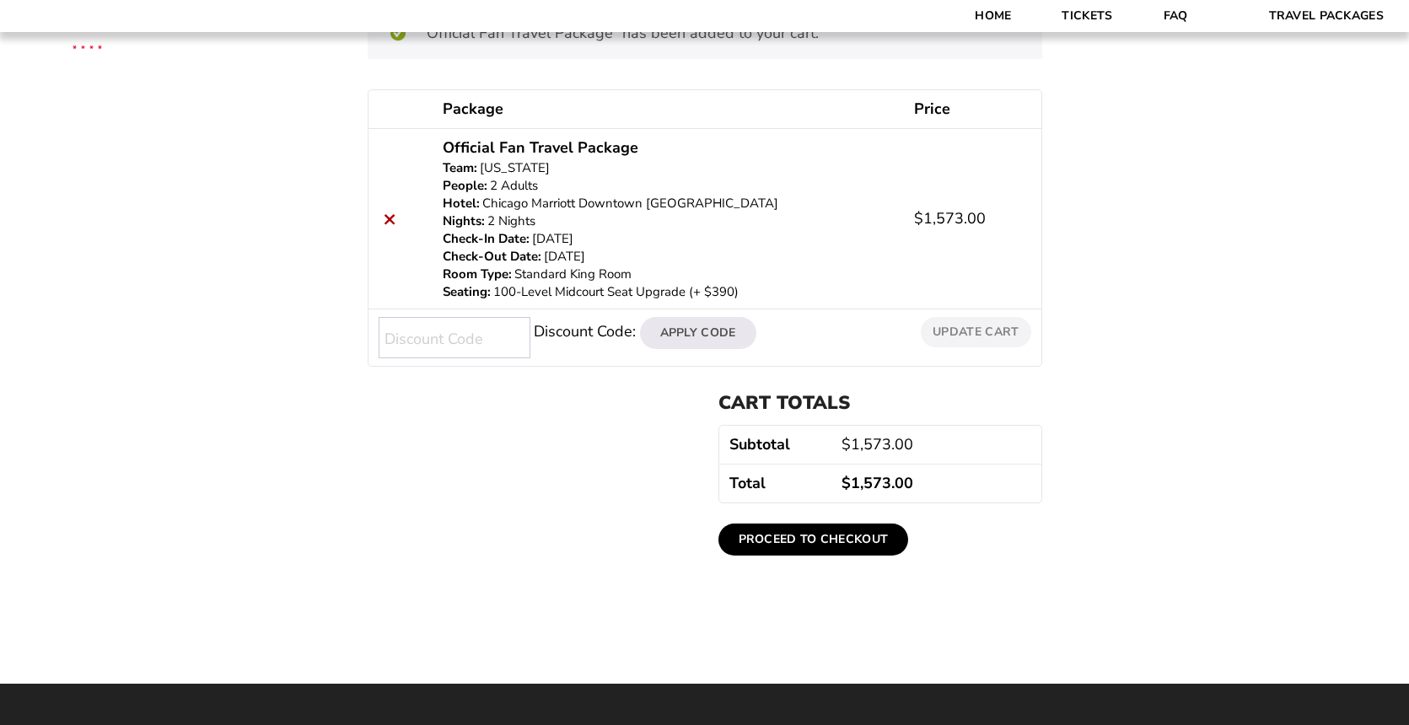
scroll to position [311, 0]
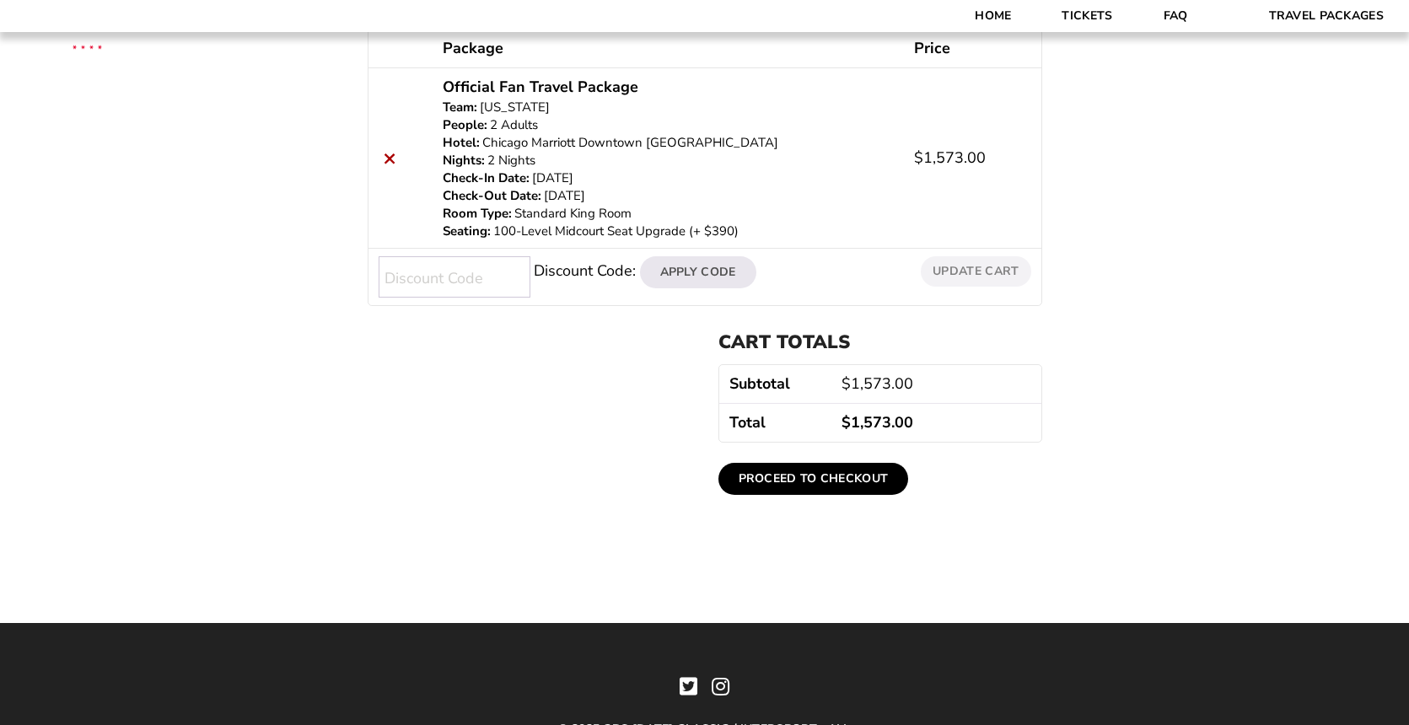
click at [826, 476] on link "Proceed to checkout" at bounding box center [813, 479] width 191 height 32
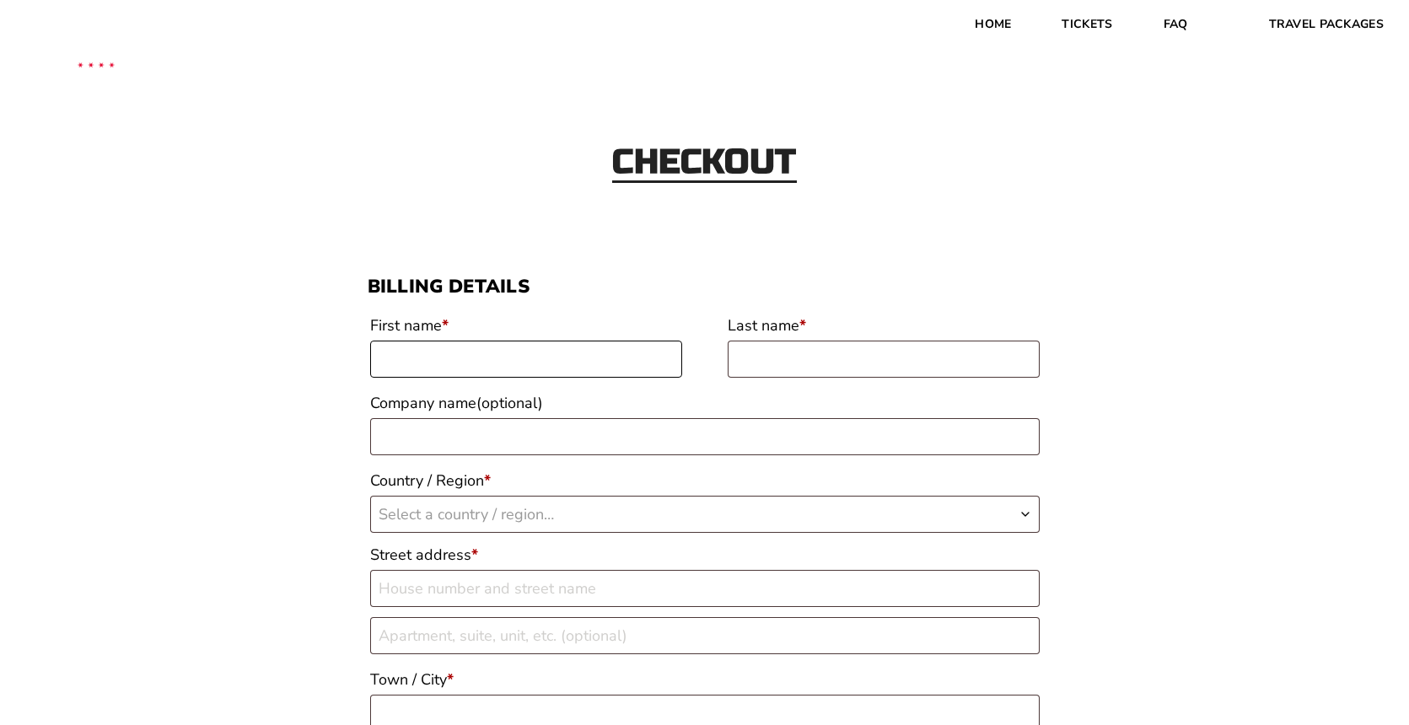
click at [427, 356] on input "First name *" at bounding box center [526, 359] width 312 height 37
type input "Stephen"
type input "Nelson"
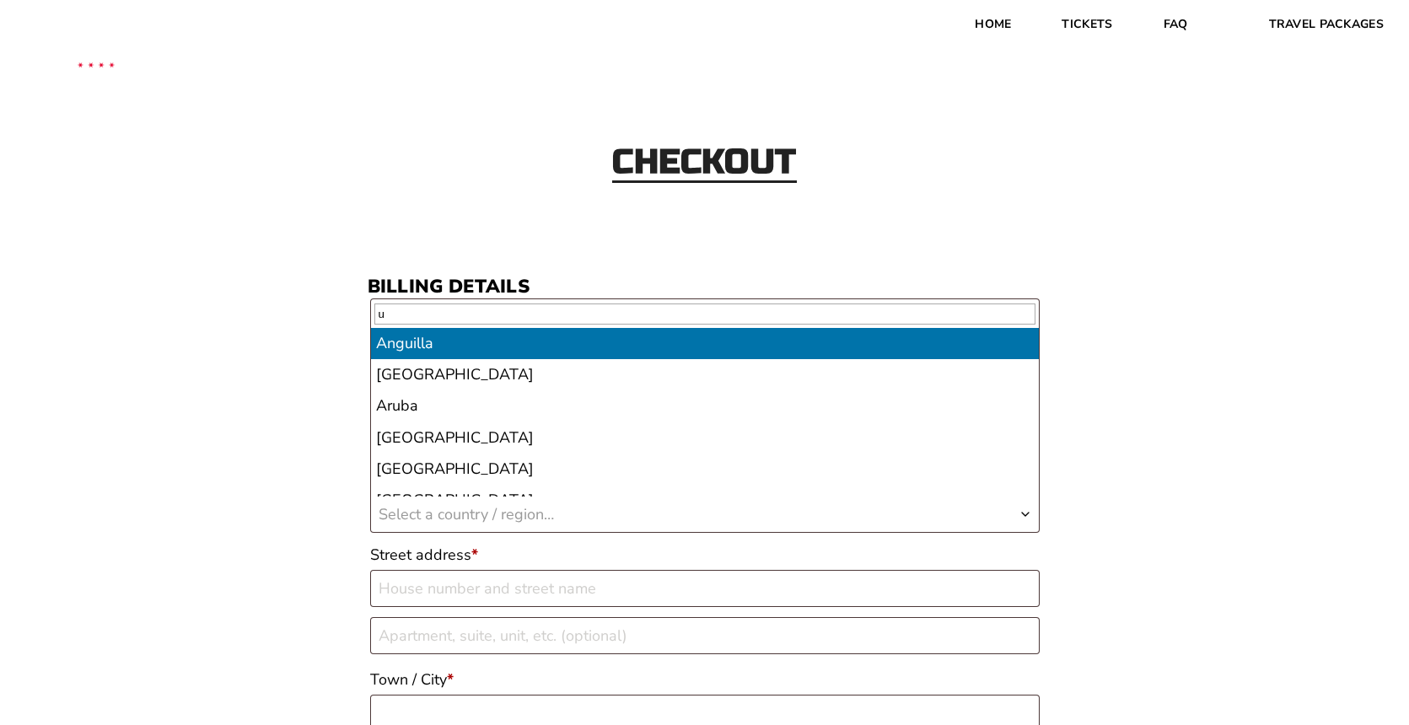
type input "u"
type input "i"
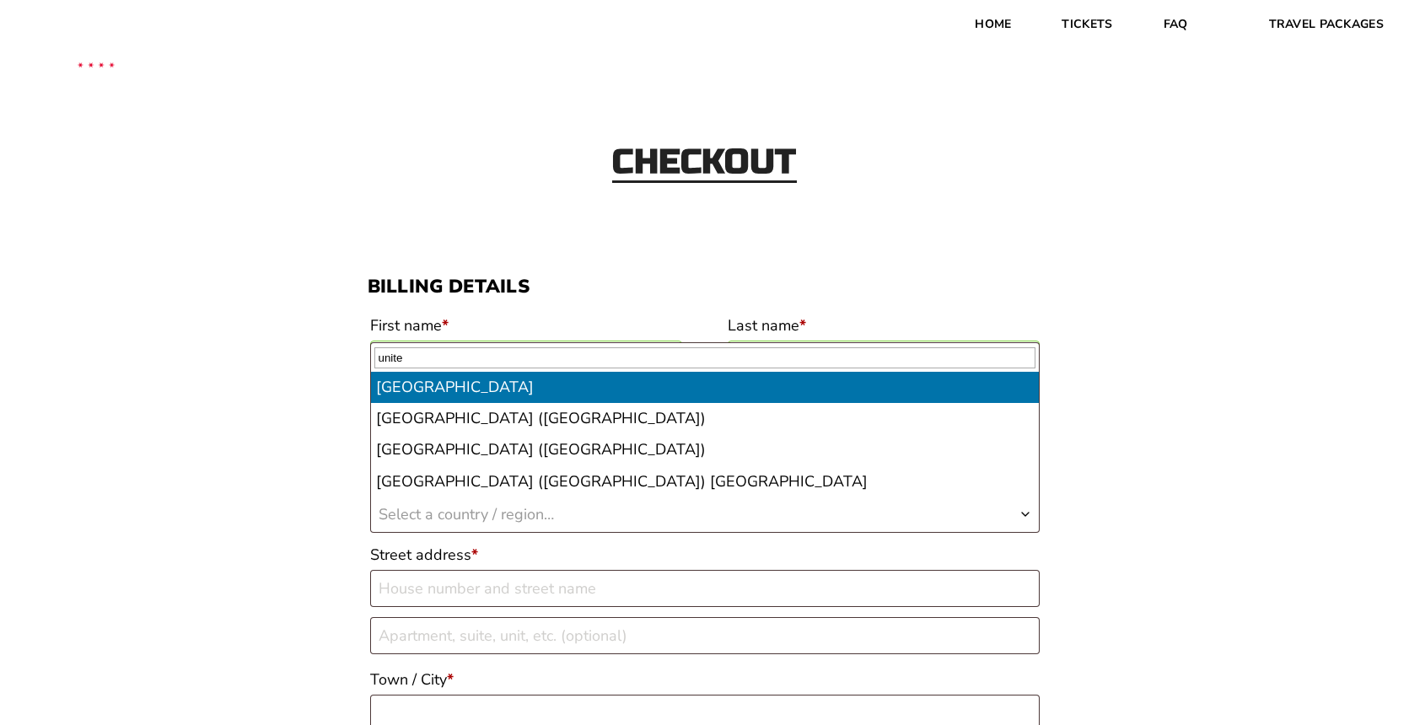
type input "unite"
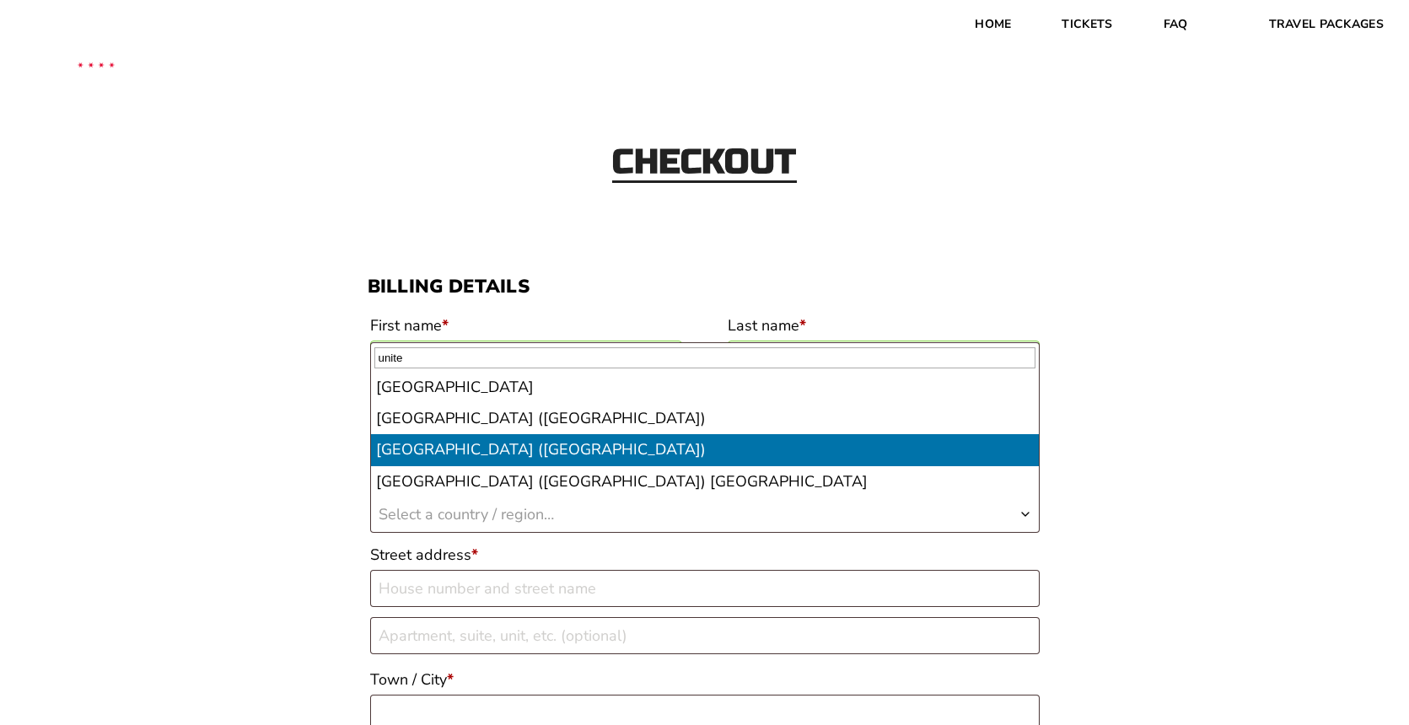
select select "US"
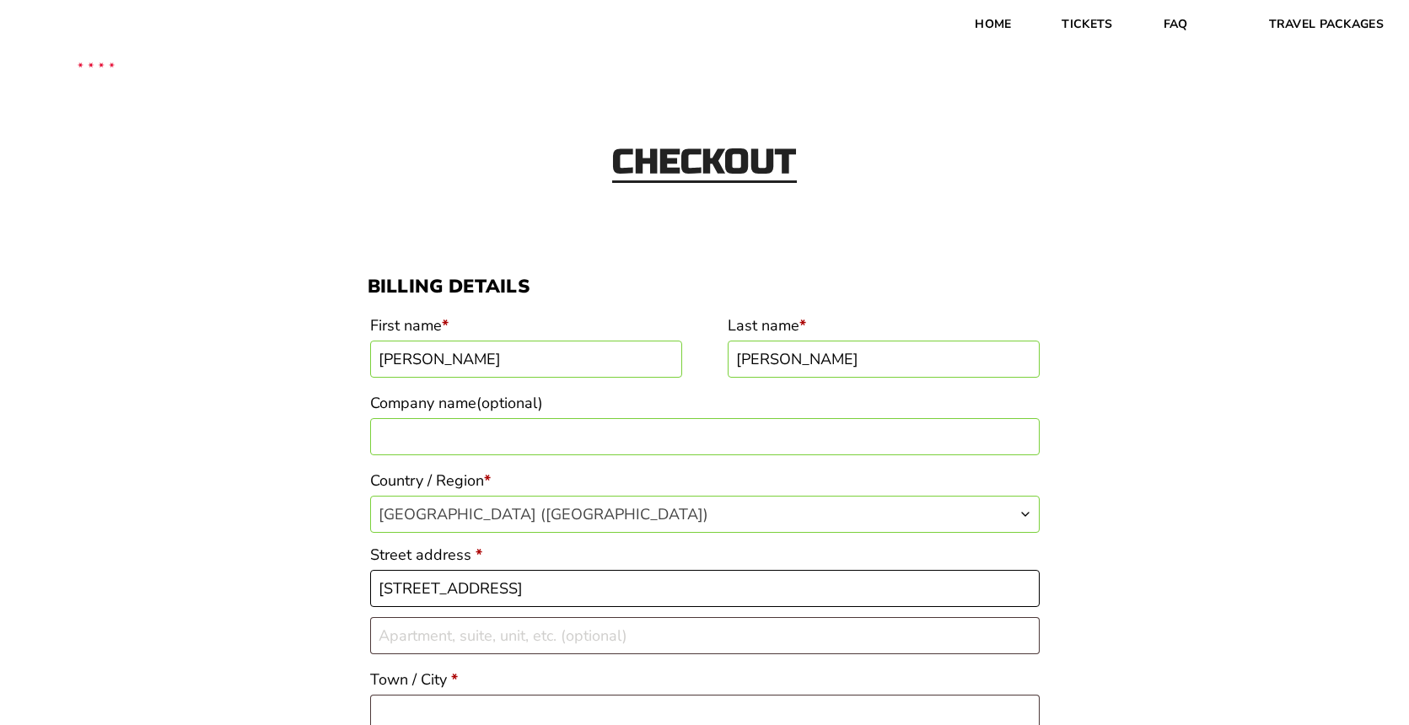
type input "571 Free Ferry Road"
type input "Apt 1"
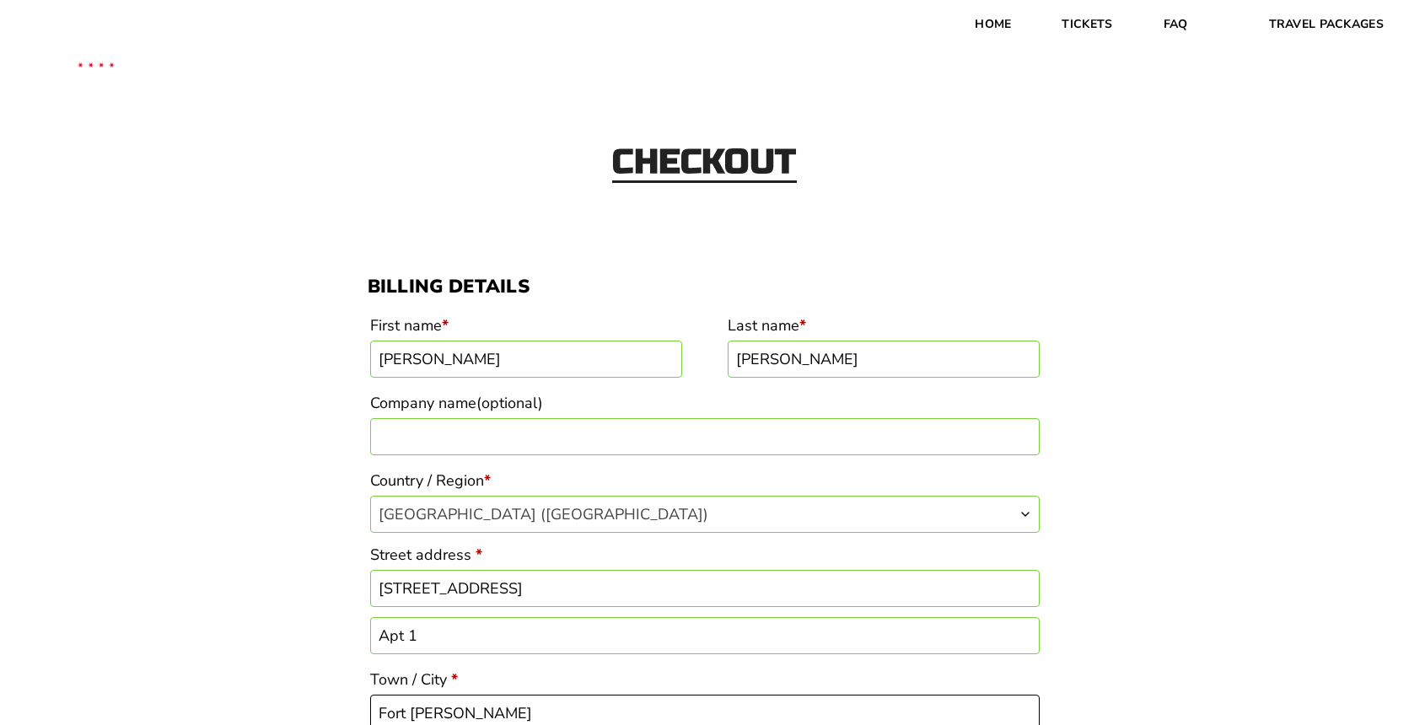
type input "Fort Smith"
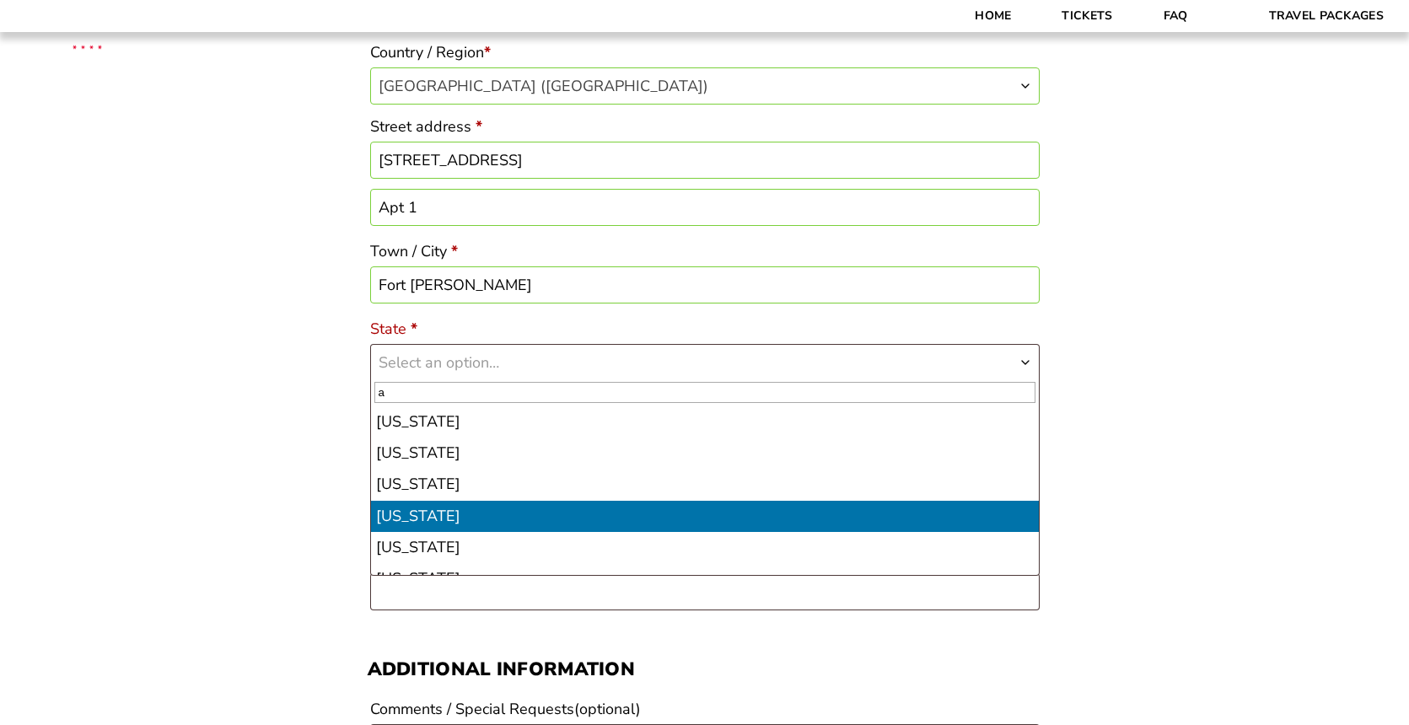
select select "AR"
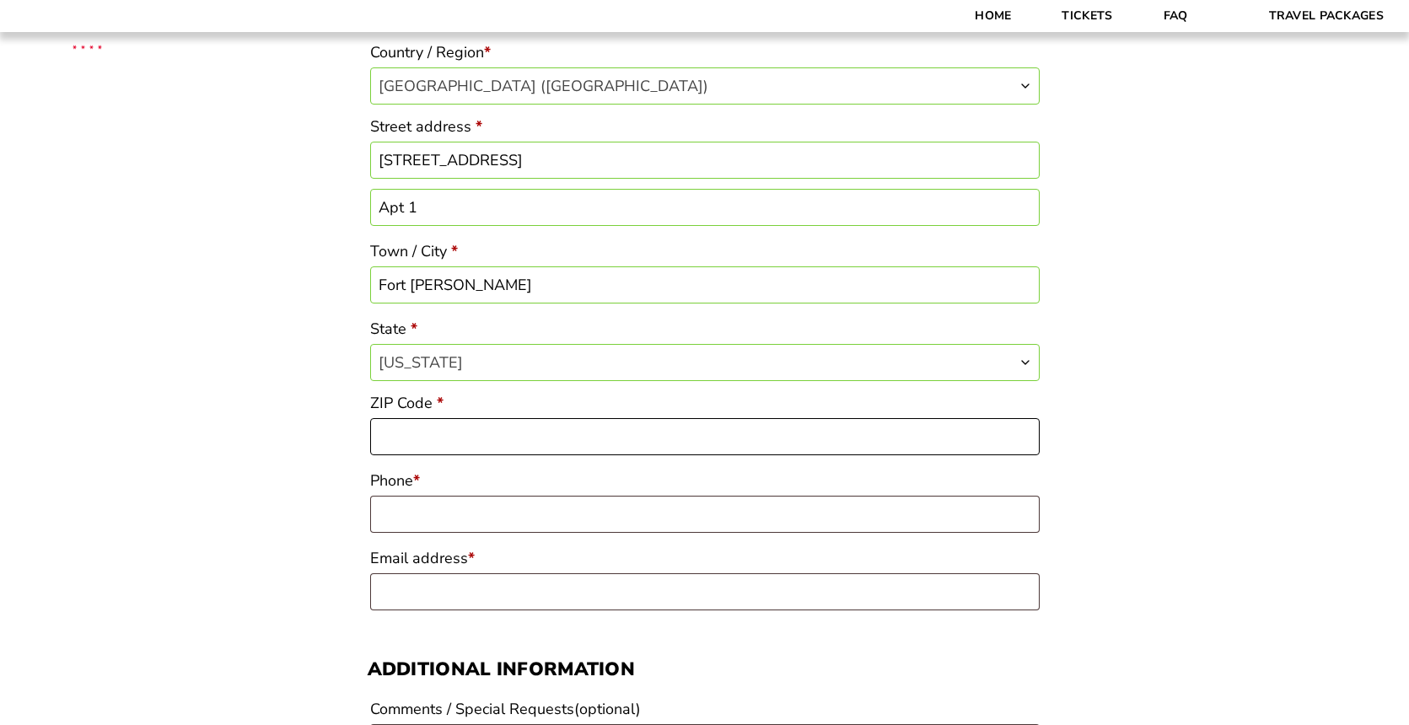
click at [427, 430] on input "ZIP Code *" at bounding box center [704, 436] width 669 height 37
click at [405, 433] on input "7293" at bounding box center [704, 436] width 669 height 37
type input "72903"
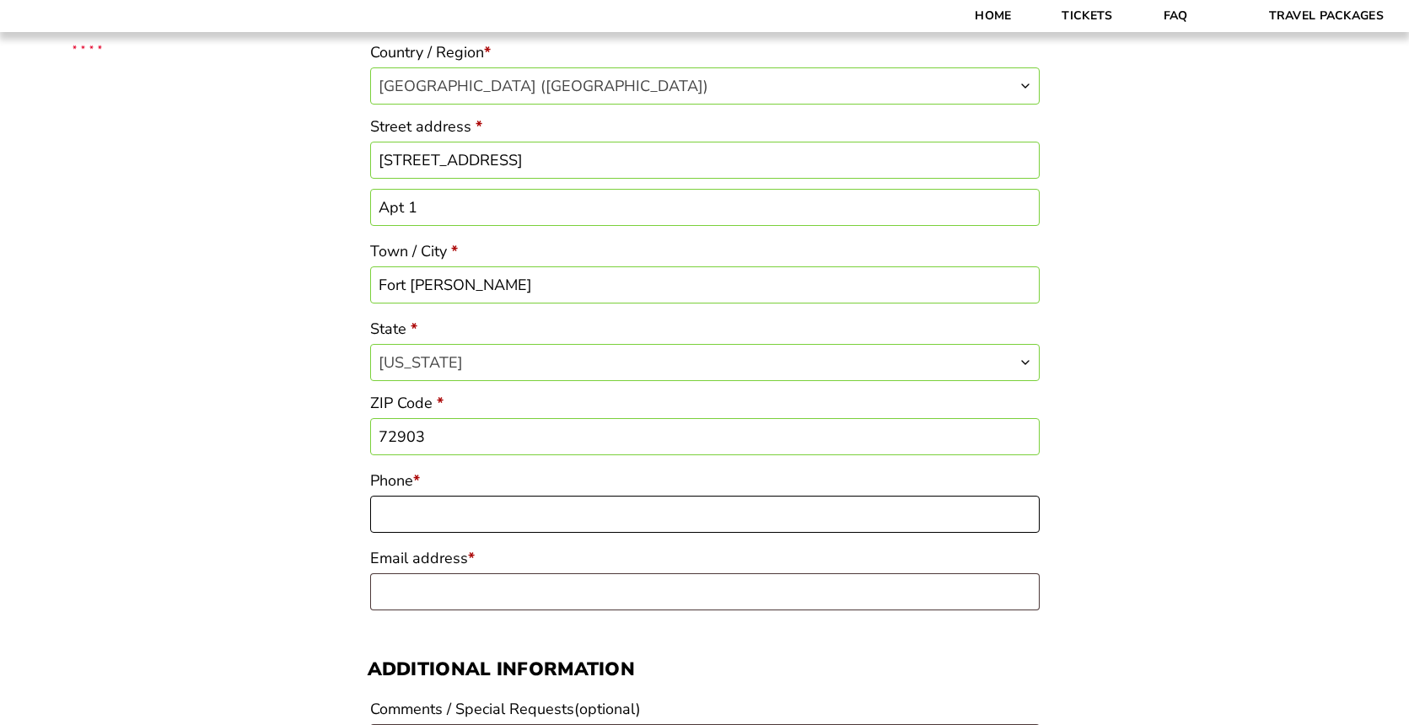
click at [412, 525] on input "Phone *" at bounding box center [704, 514] width 669 height 37
type input "4799261616"
click at [416, 596] on input "Email address *" at bounding box center [704, 591] width 669 height 37
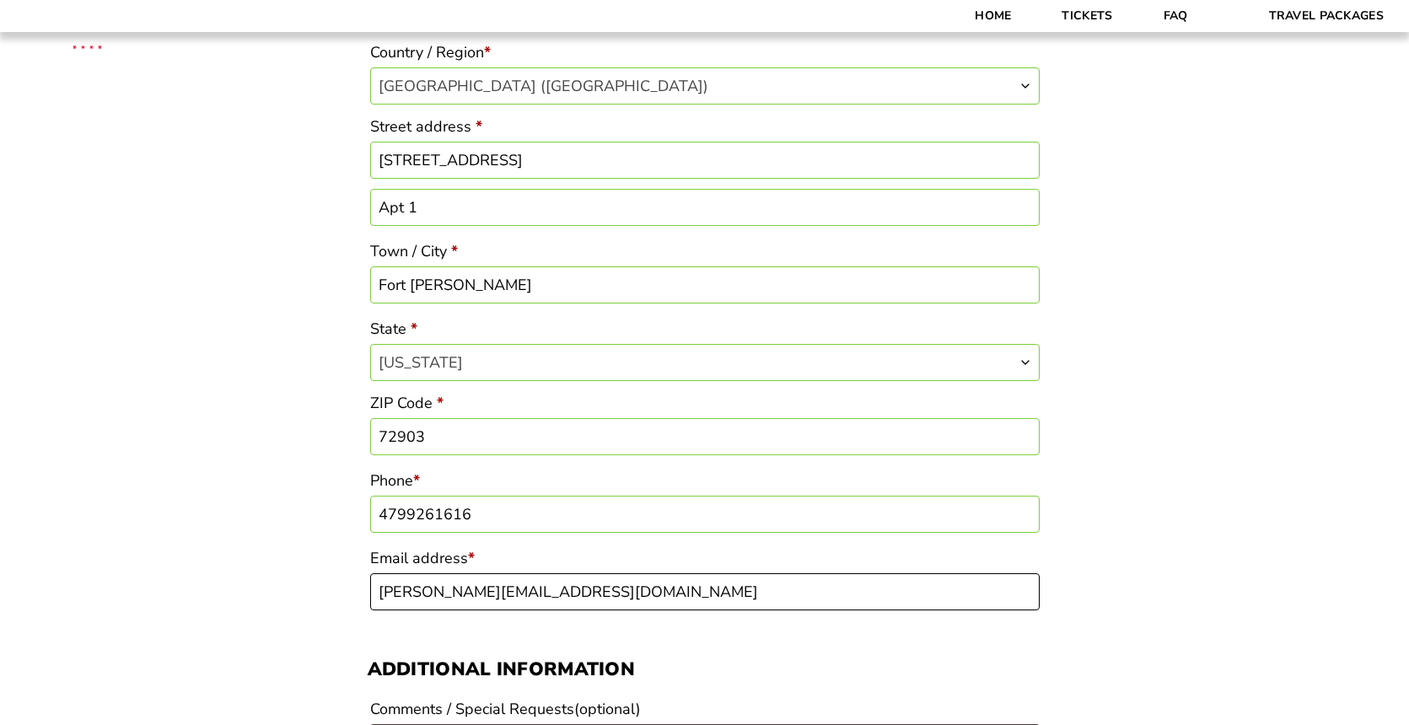
type input "[PERSON_NAME][EMAIL_ADDRESS][DOMAIN_NAME]"
click at [1114, 599] on div "Checkout Discount Code: Apply Code Billing details First name * Stephen Last na…" at bounding box center [704, 737] width 1409 height 2187
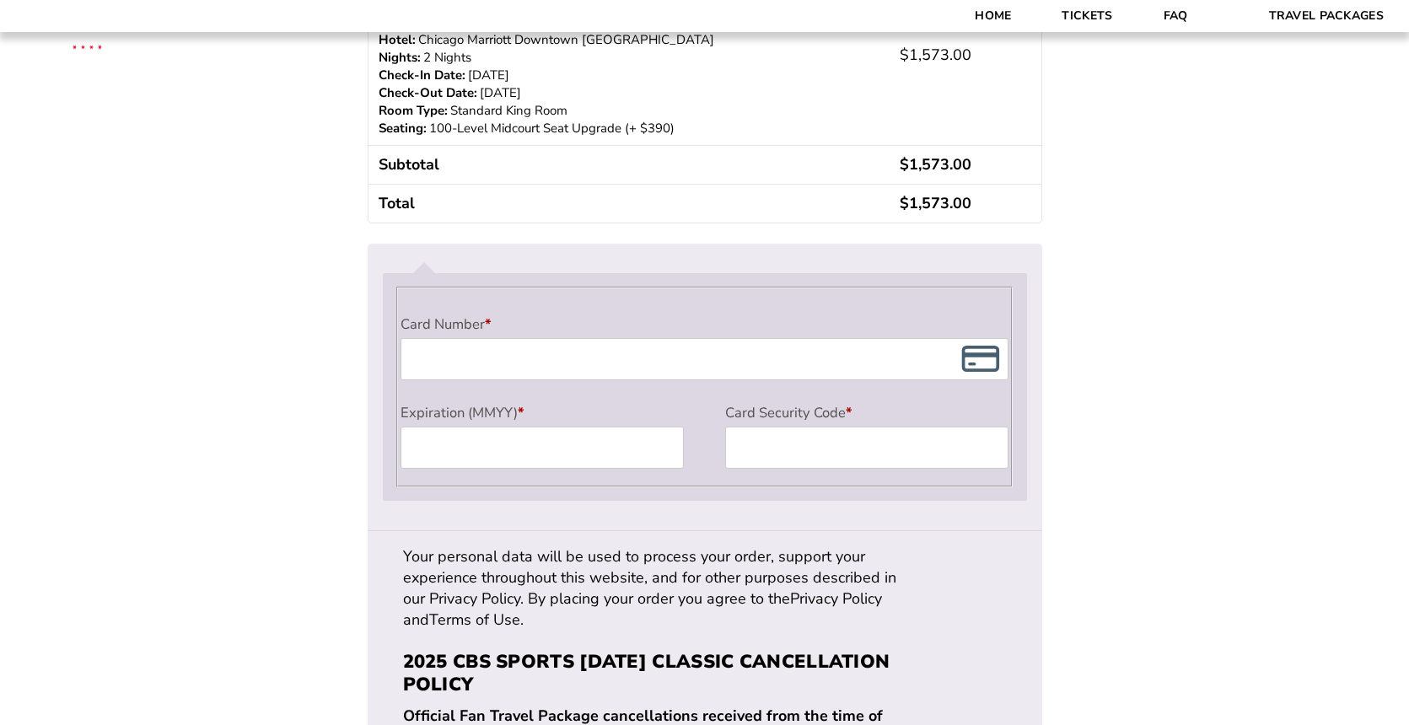
scroll to position [1372, 0]
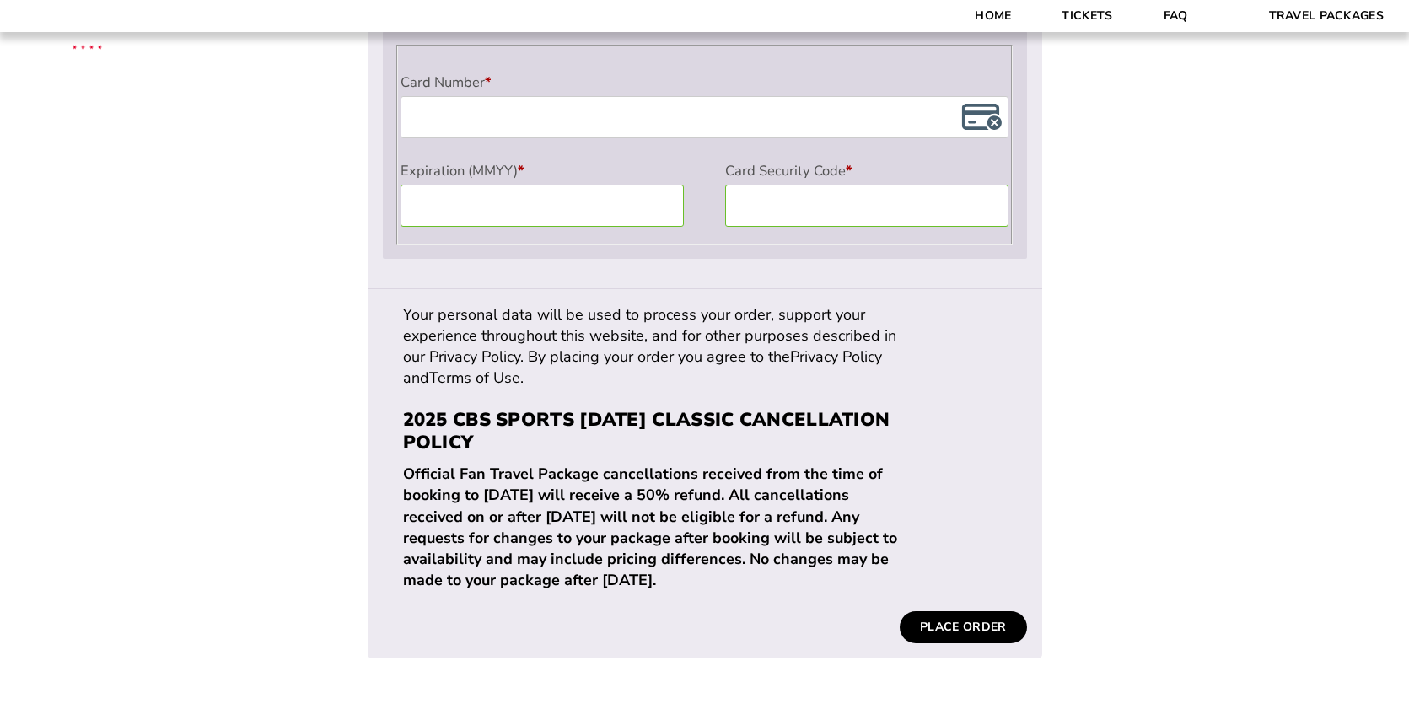
scroll to position [1610, 0]
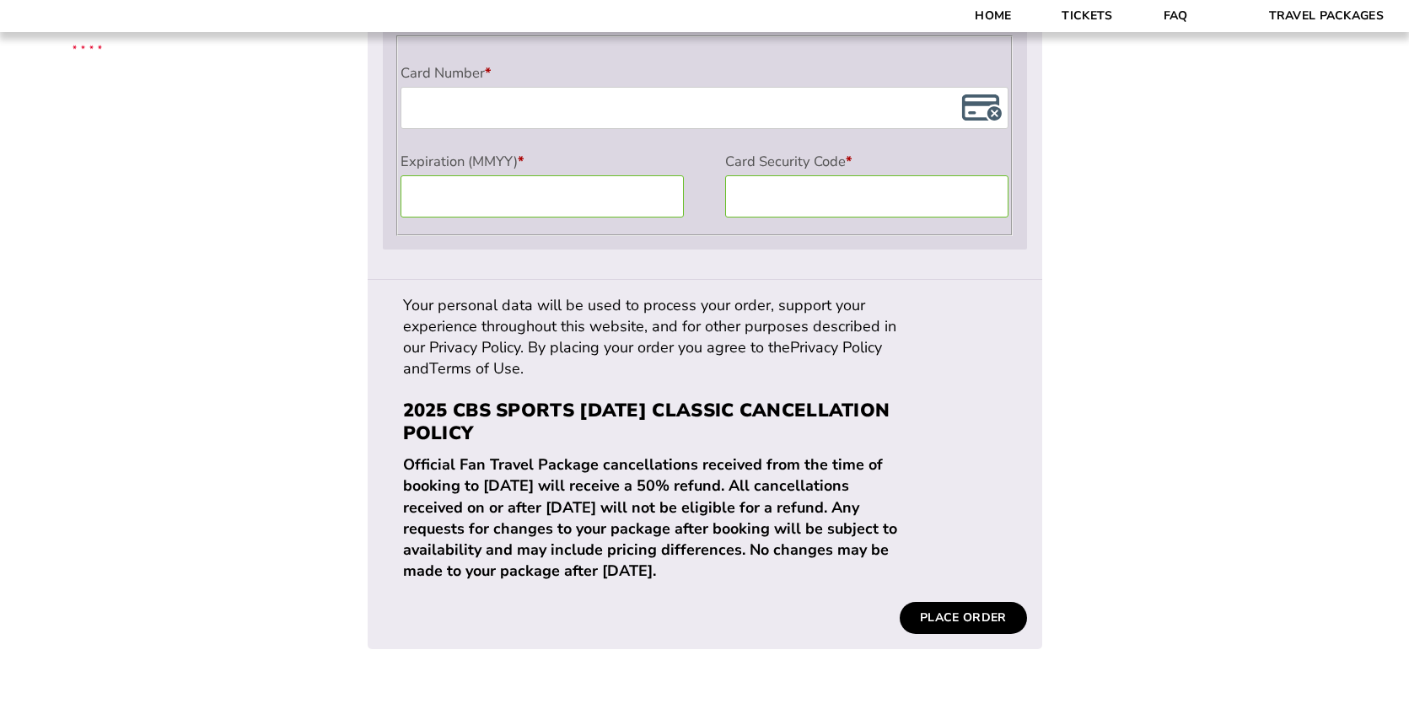
click at [953, 602] on button "Place order" at bounding box center [963, 618] width 126 height 32
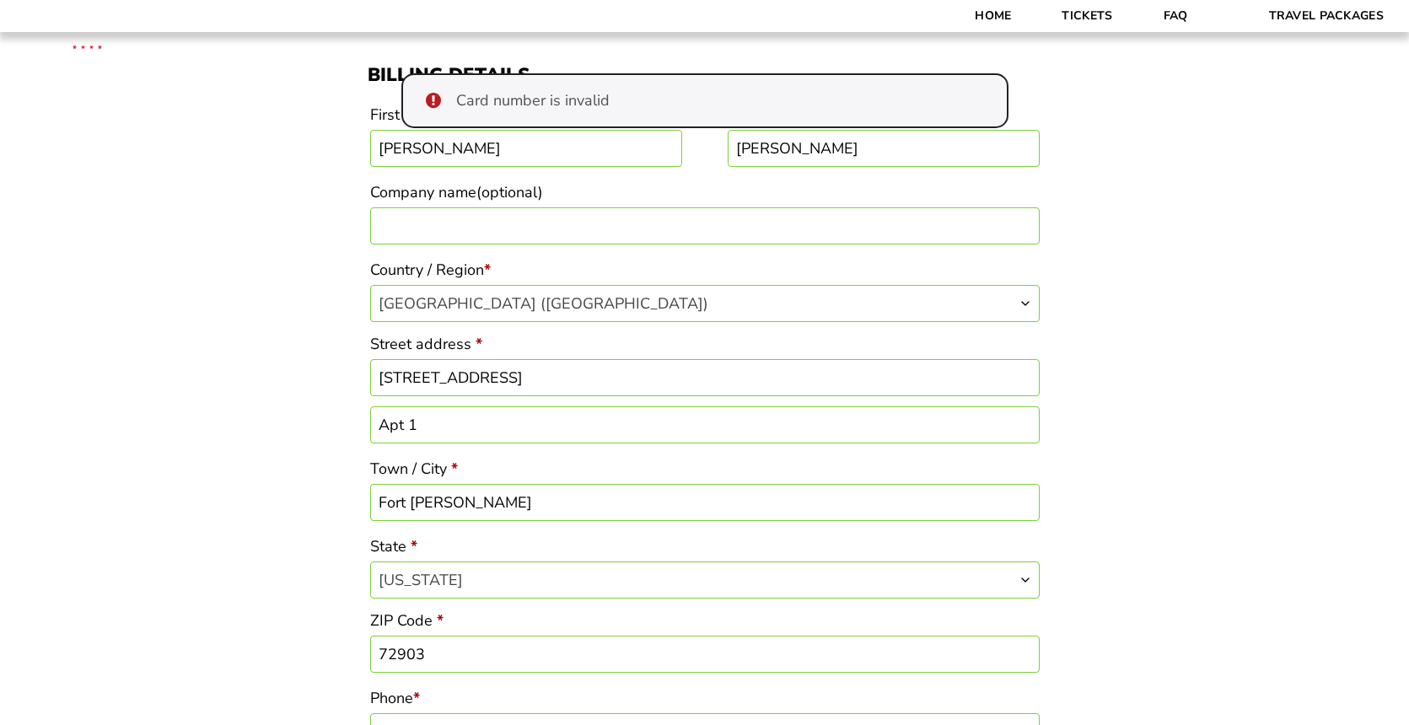
scroll to position [298, 0]
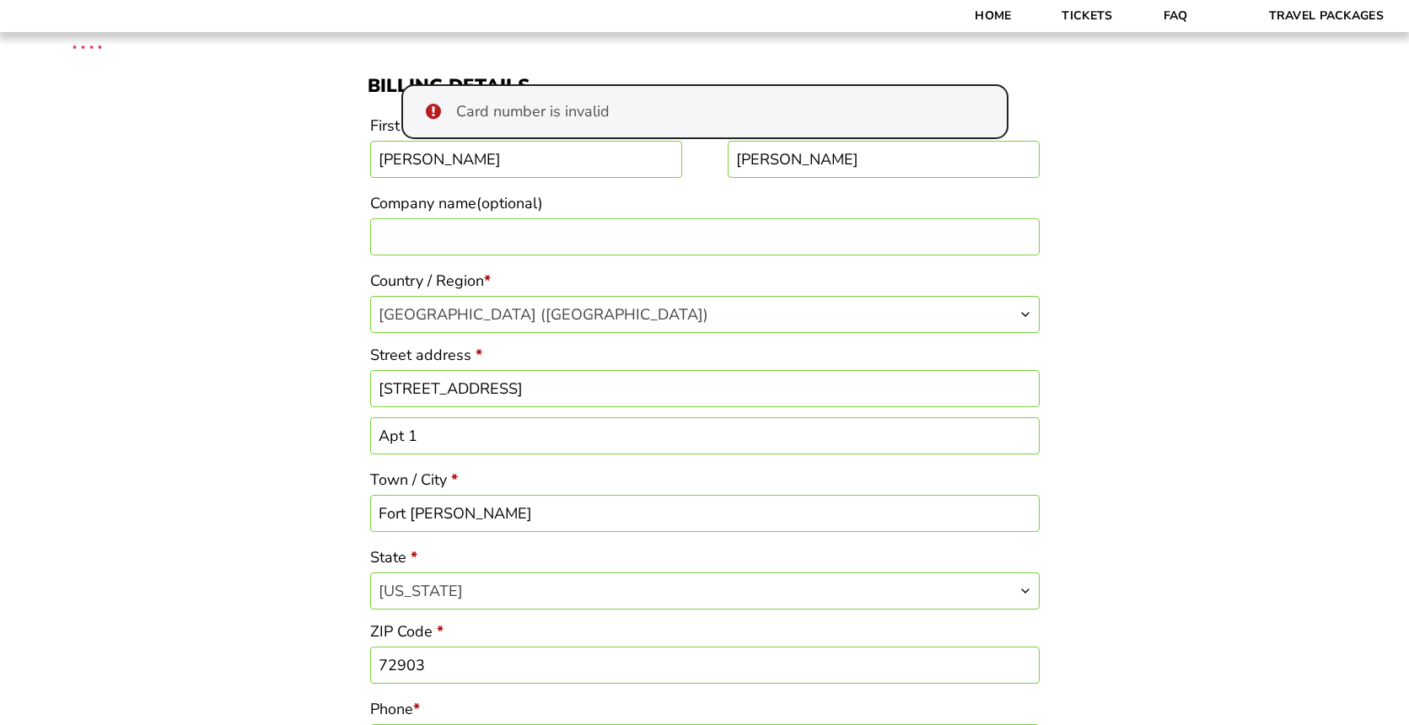
click at [558, 110] on div "Card number is invalid" at bounding box center [704, 111] width 607 height 55
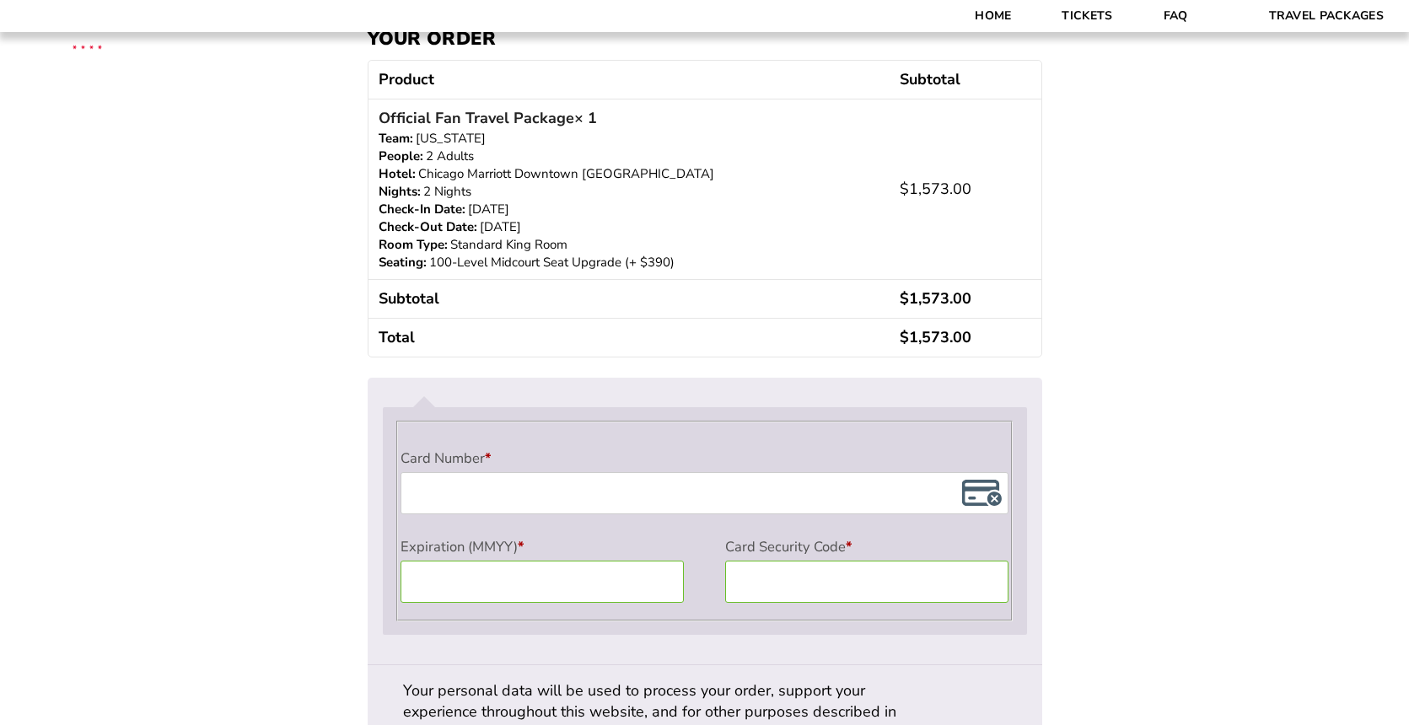
scroll to position [1337, 0]
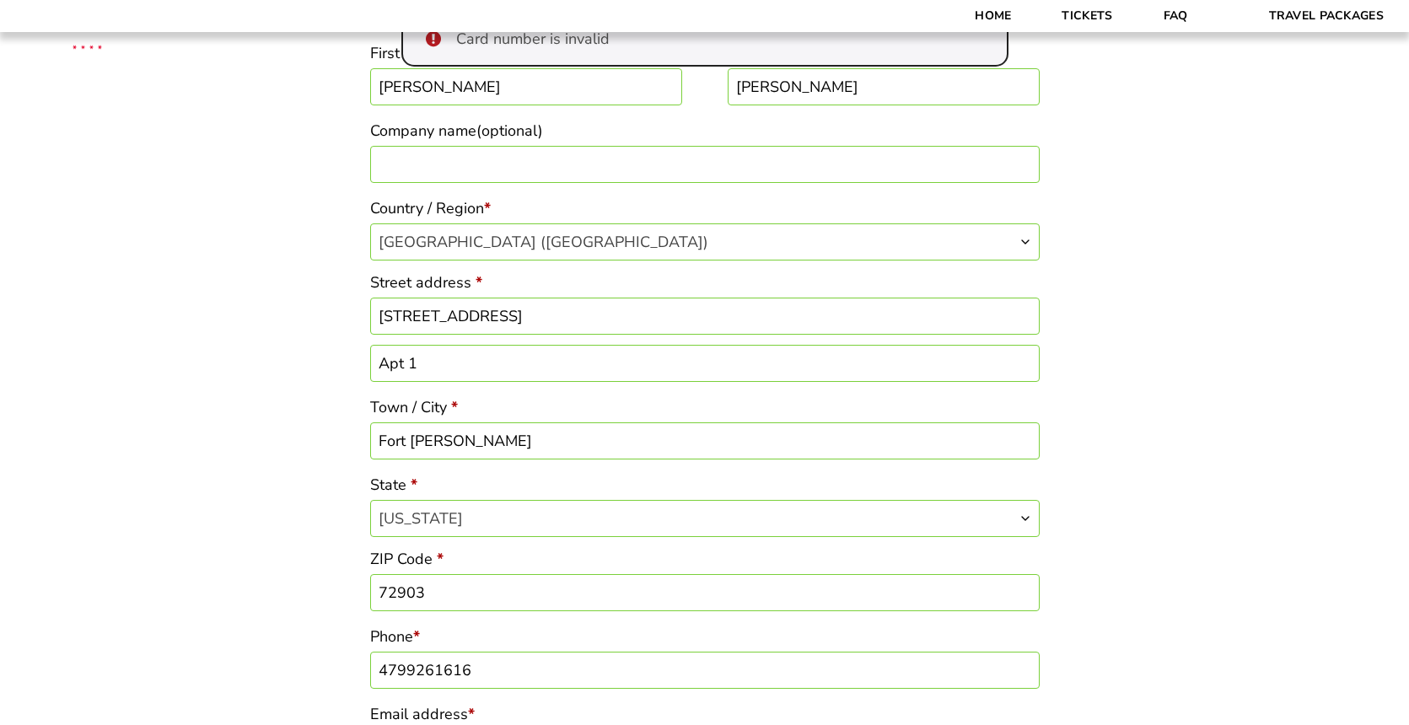
scroll to position [380, 0]
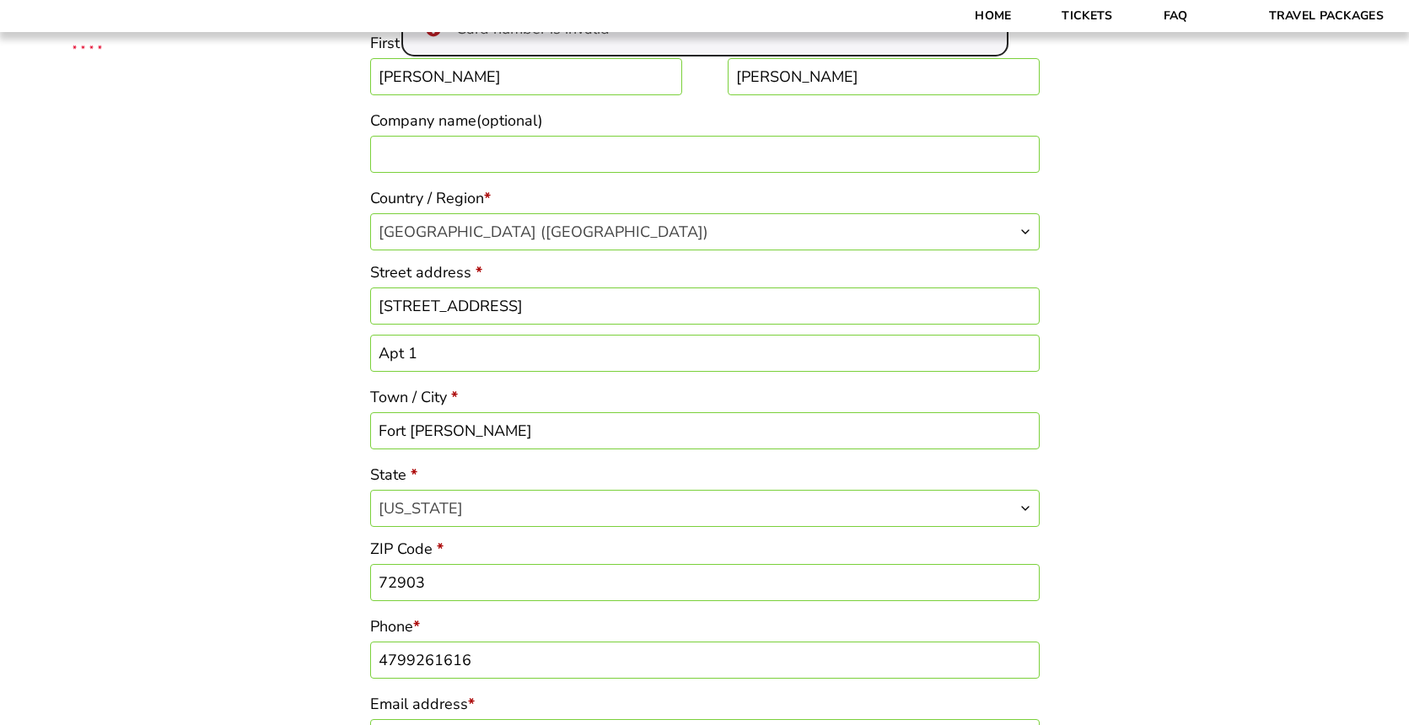
click at [395, 304] on input "571 Free Ferry Road" at bounding box center [704, 305] width 669 height 37
type input "[STREET_ADDRESS]"
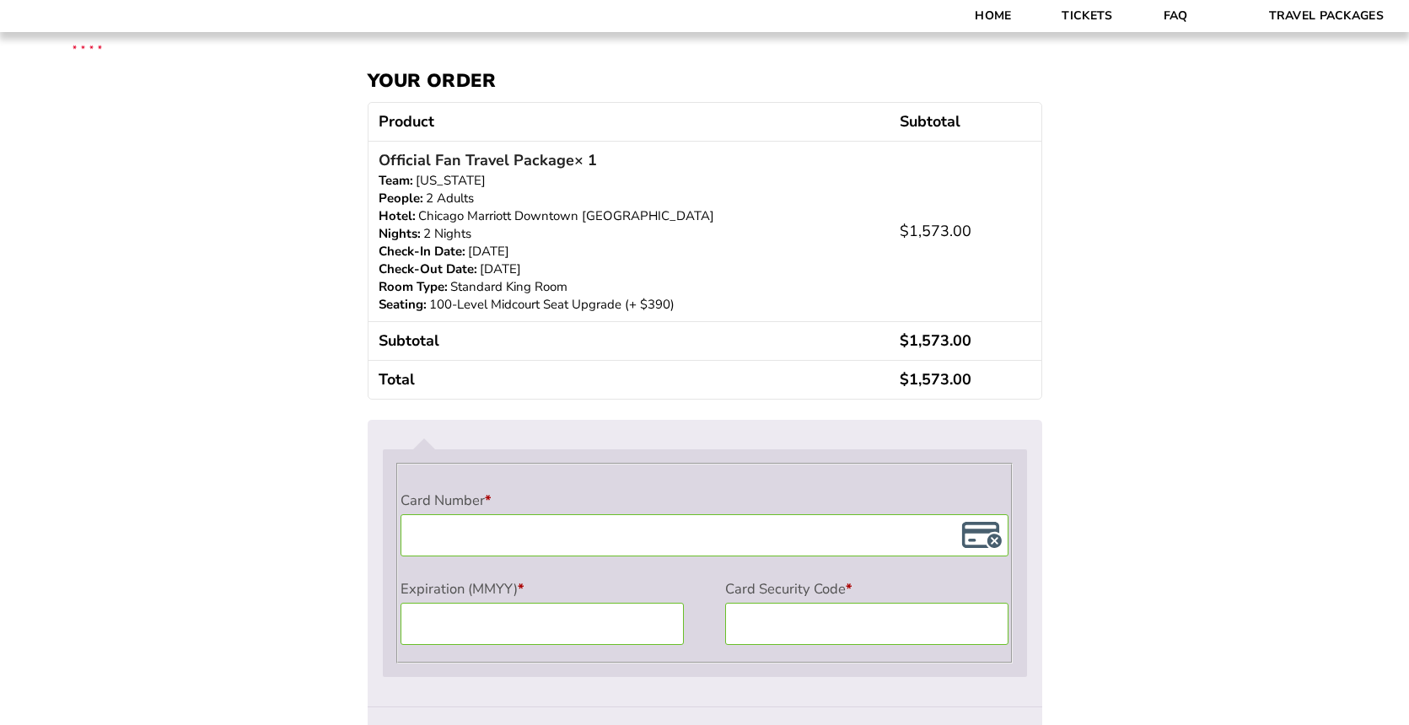
scroll to position [1271, 0]
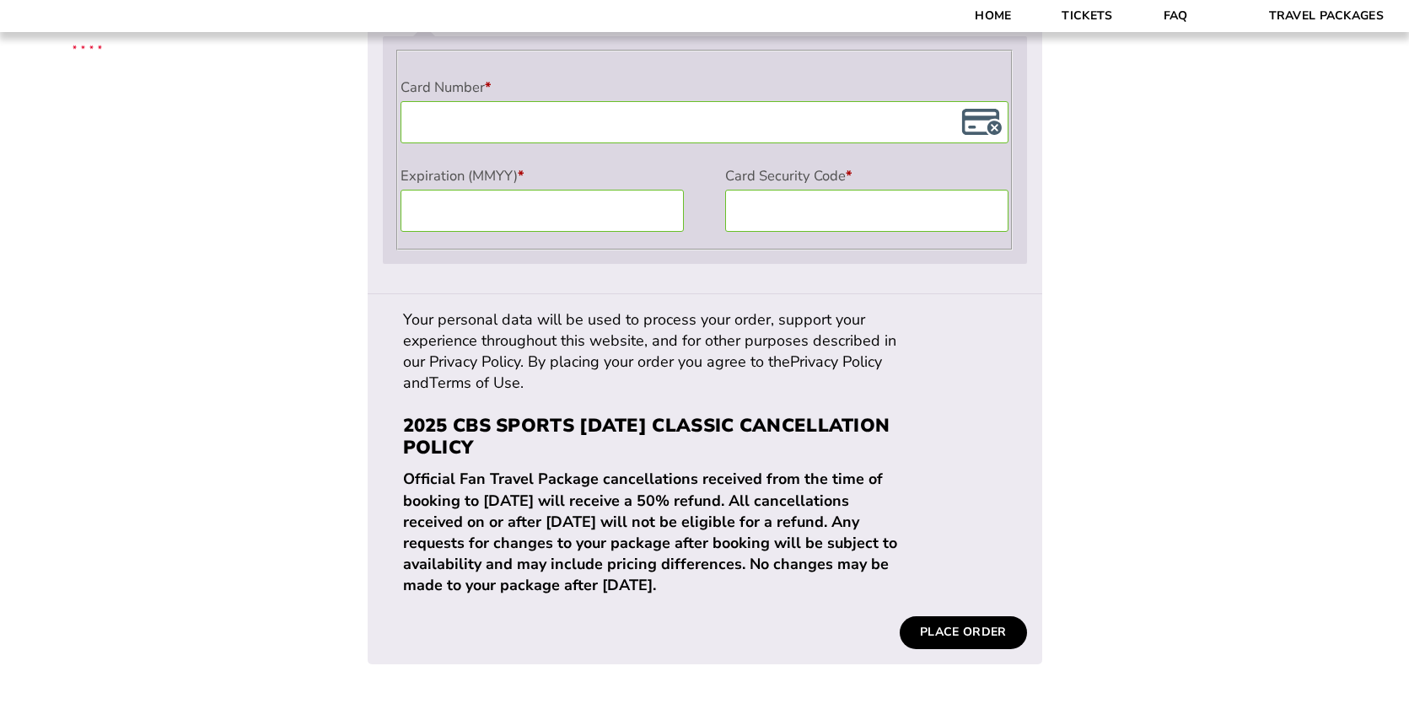
scroll to position [1695, 0]
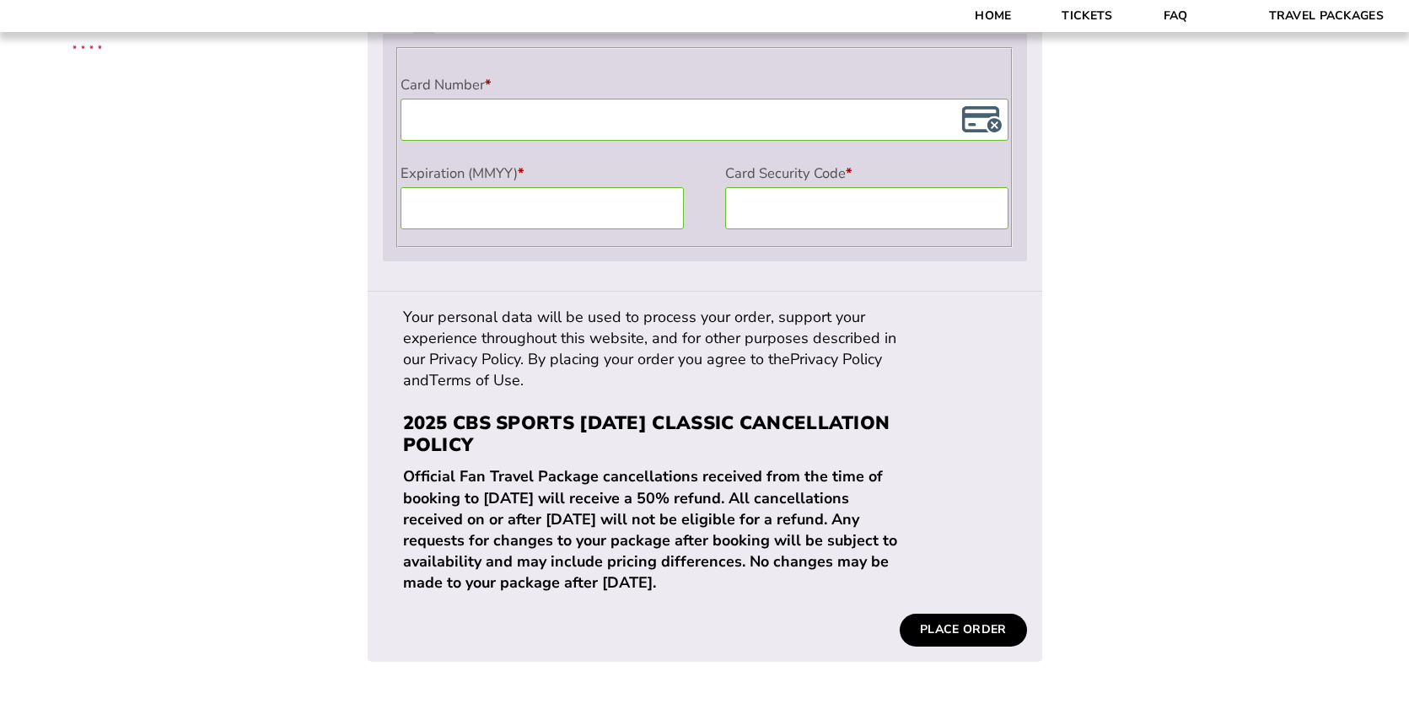
click at [952, 614] on button "Place order" at bounding box center [963, 630] width 126 height 32
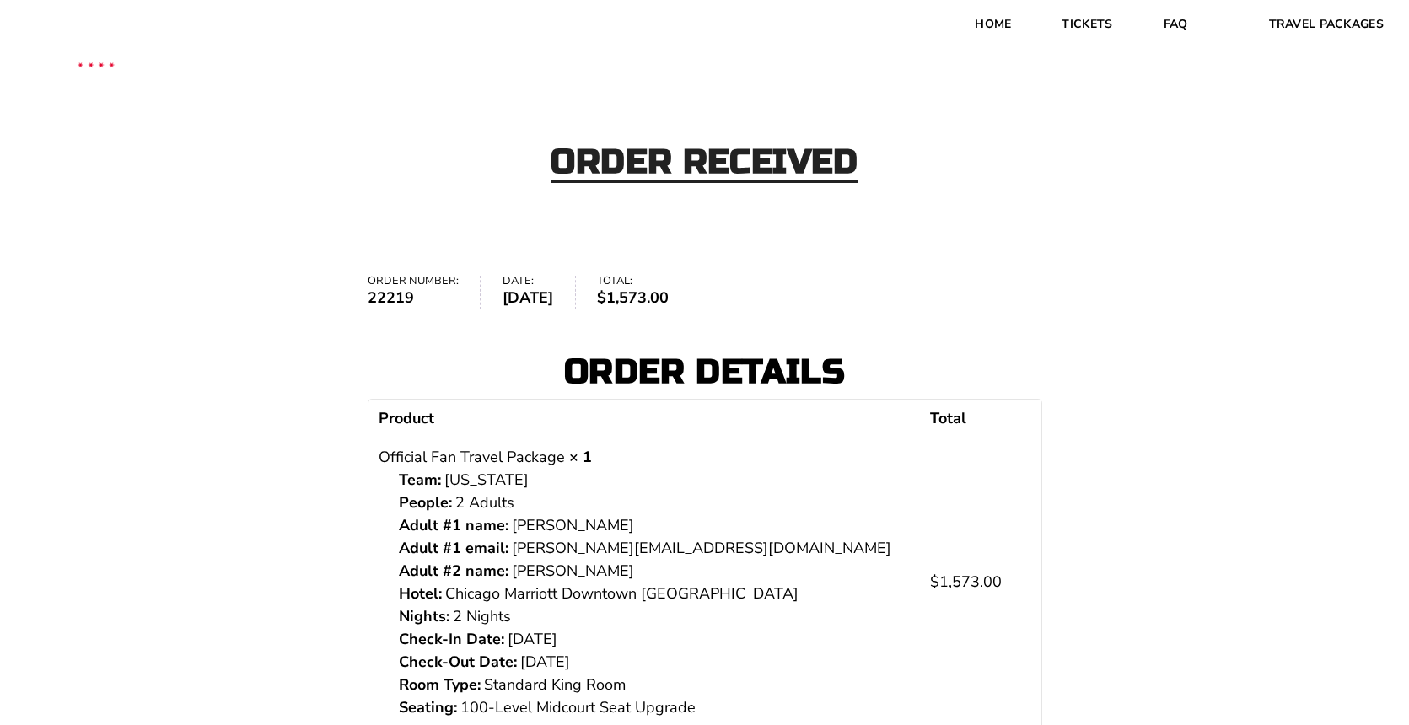
click at [572, 246] on div "Order received" at bounding box center [704, 163] width 1409 height 183
click at [588, 271] on div "Order received Order number: 22219 Date: [DATE] Total: $ 1,573.00 Order details…" at bounding box center [704, 555] width 1409 height 967
click at [606, 416] on th "Product" at bounding box center [644, 419] width 552 height 38
click at [814, 218] on div "Order received" at bounding box center [704, 163] width 1409 height 183
